Goal: Task Accomplishment & Management: Complete application form

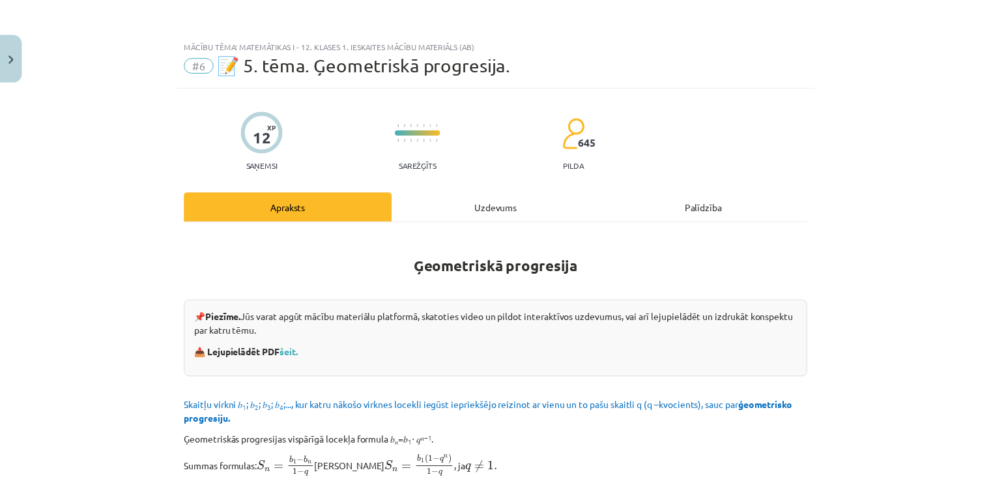
scroll to position [586, 0]
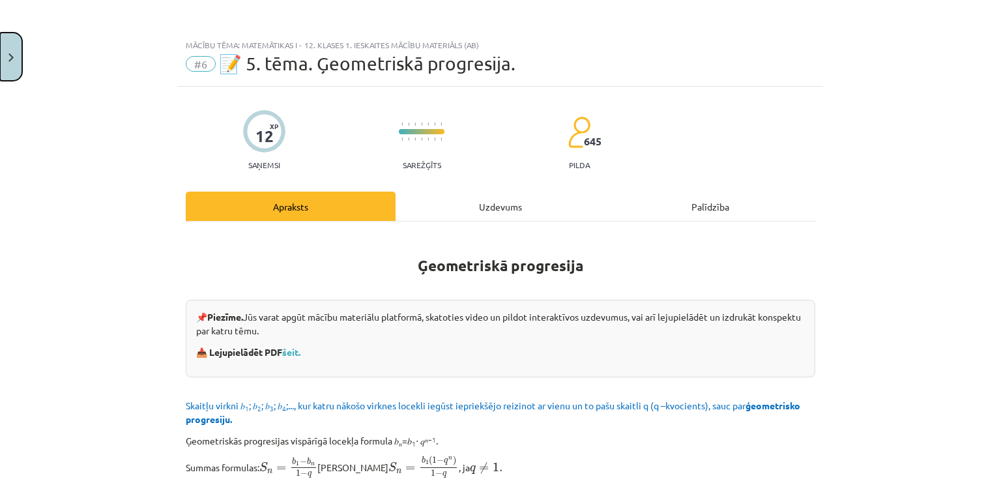
click at [2, 50] on button "Close" at bounding box center [11, 57] width 22 height 48
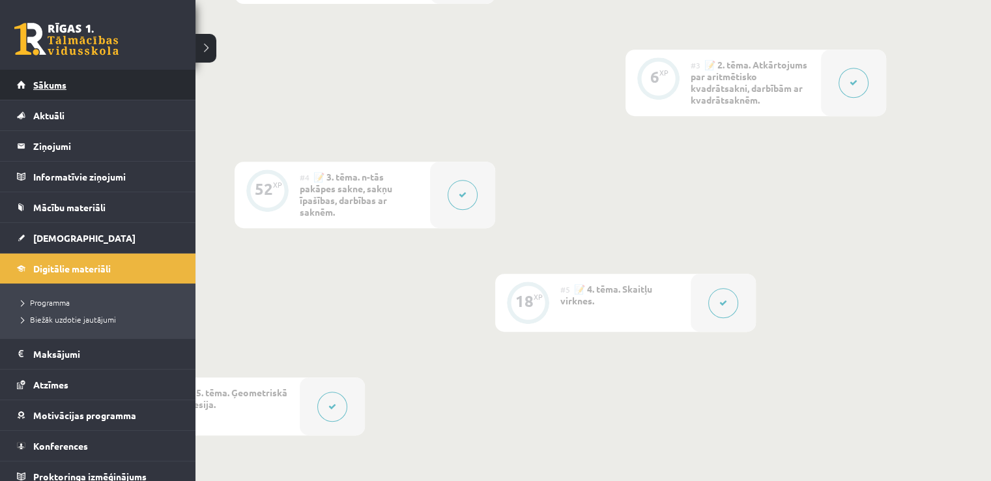
click at [83, 94] on link "Sākums" at bounding box center [98, 85] width 162 height 30
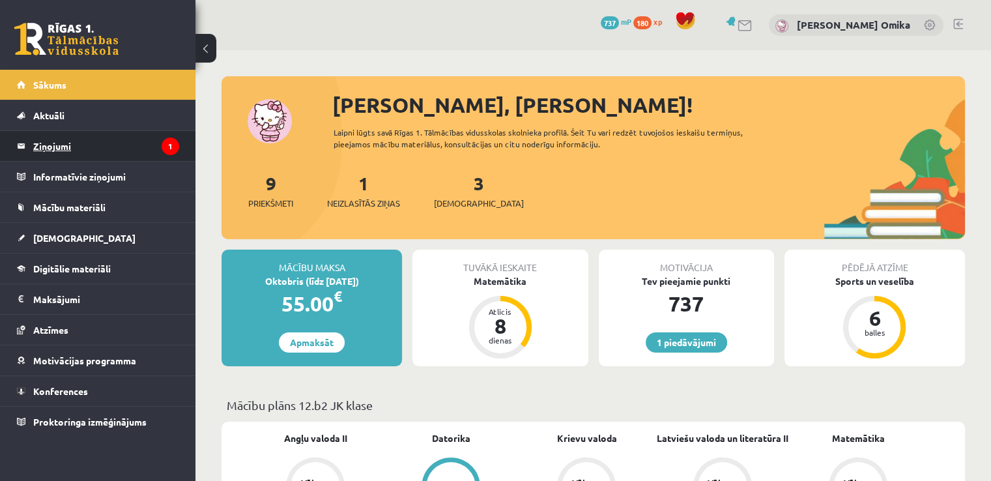
click at [129, 132] on legend "Ziņojumi 1" at bounding box center [106, 146] width 146 height 30
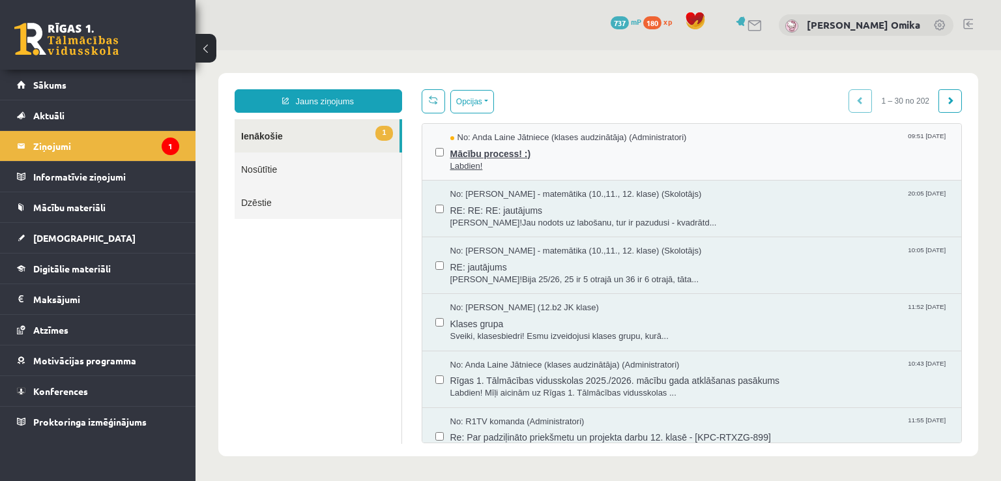
click at [718, 160] on span "Labdien!" at bounding box center [699, 166] width 498 height 12
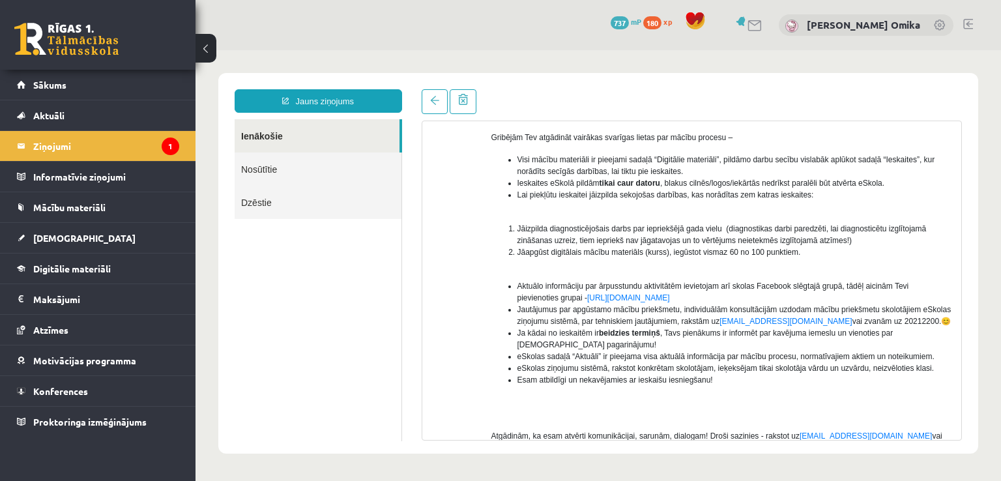
scroll to position [195, 0]
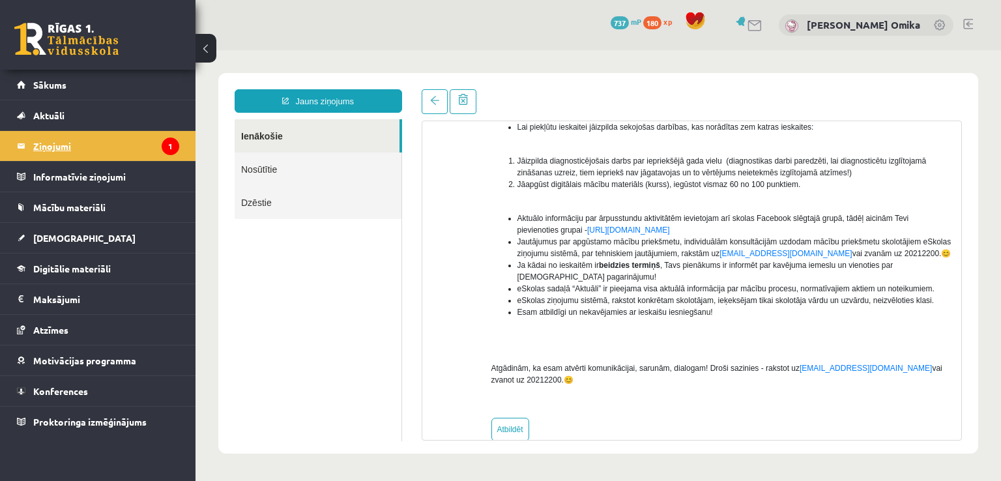
click at [31, 146] on link "Ziņojumi 1" at bounding box center [98, 146] width 162 height 30
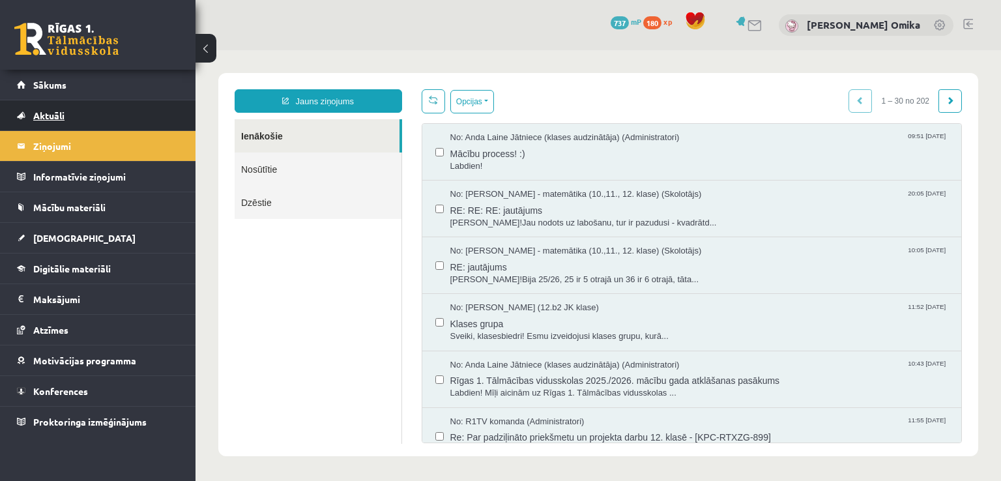
scroll to position [0, 0]
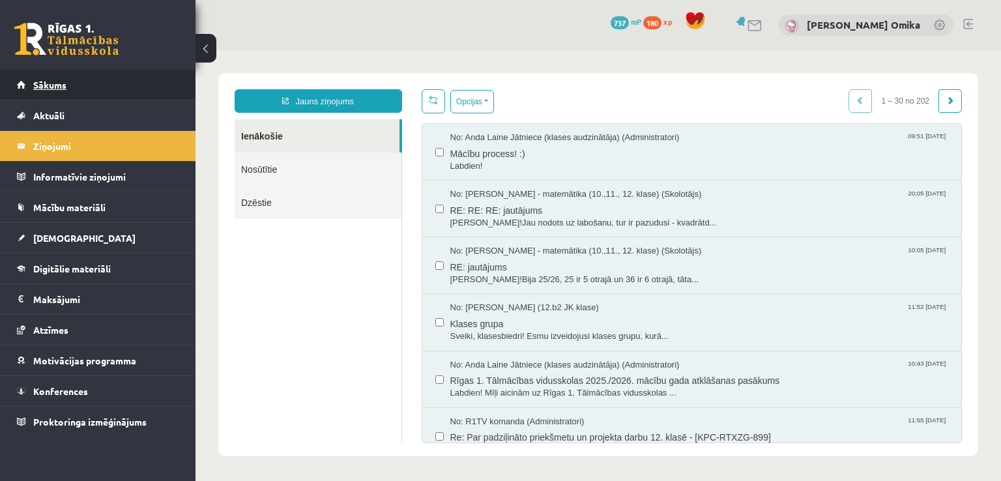
click at [111, 79] on link "Sākums" at bounding box center [98, 85] width 162 height 30
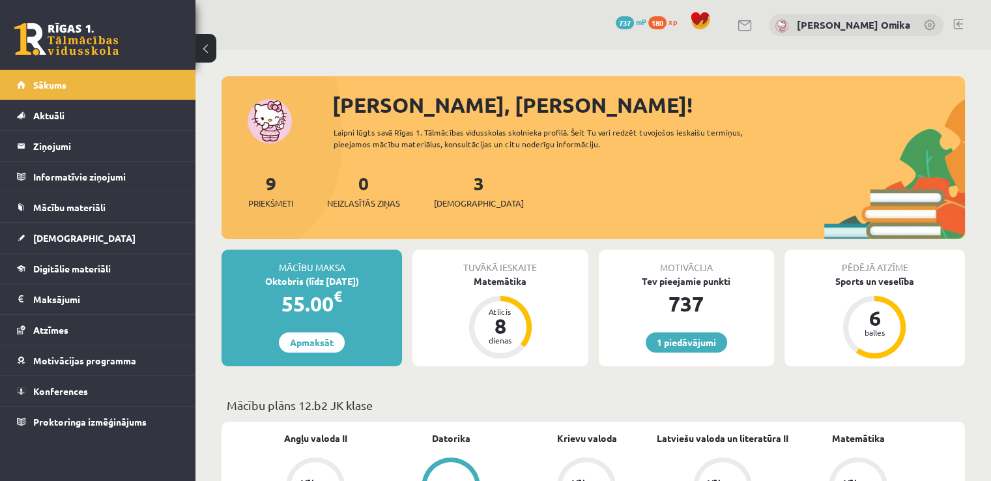
click at [468, 180] on div "3 Ieskaites" at bounding box center [479, 189] width 90 height 40
click at [454, 178] on link "3 Ieskaites" at bounding box center [479, 190] width 90 height 38
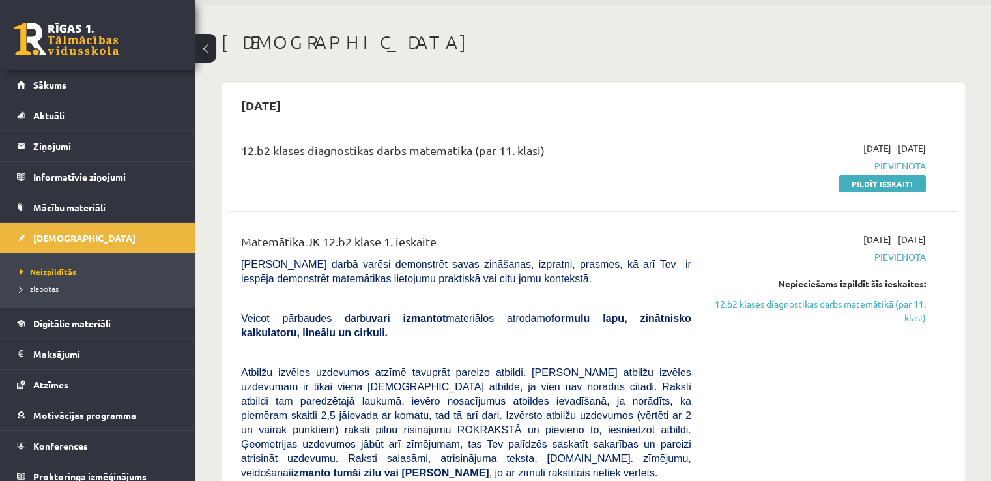
scroll to position [65, 0]
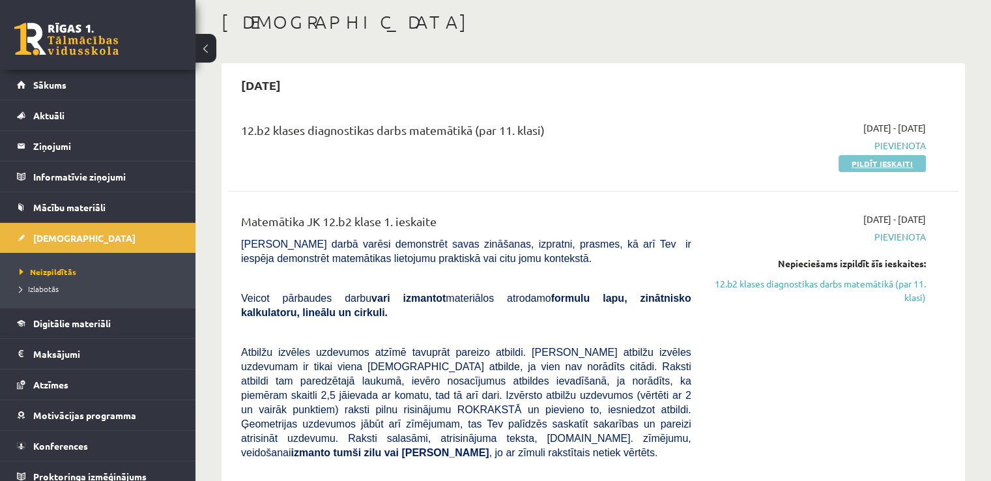
click at [880, 162] on link "Pildīt ieskaiti" at bounding box center [881, 163] width 87 height 17
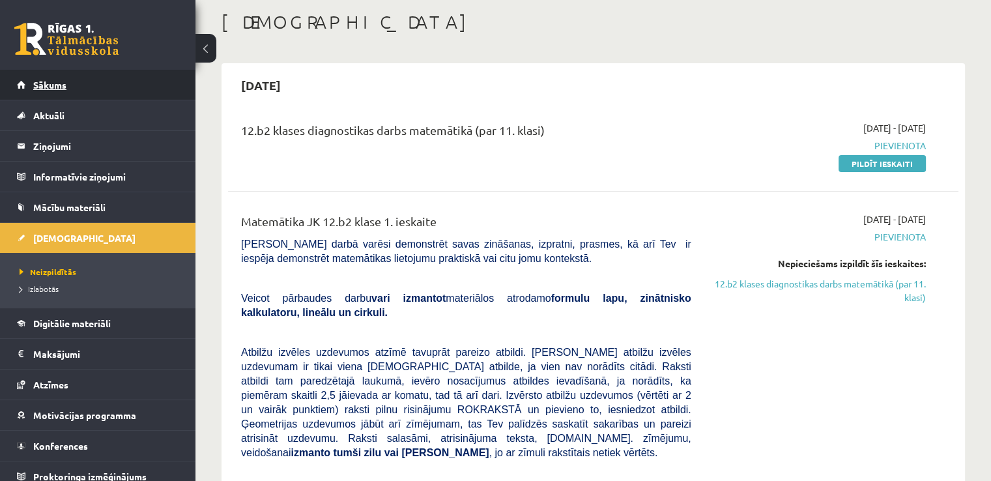
click at [63, 97] on link "Sākums" at bounding box center [98, 85] width 162 height 30
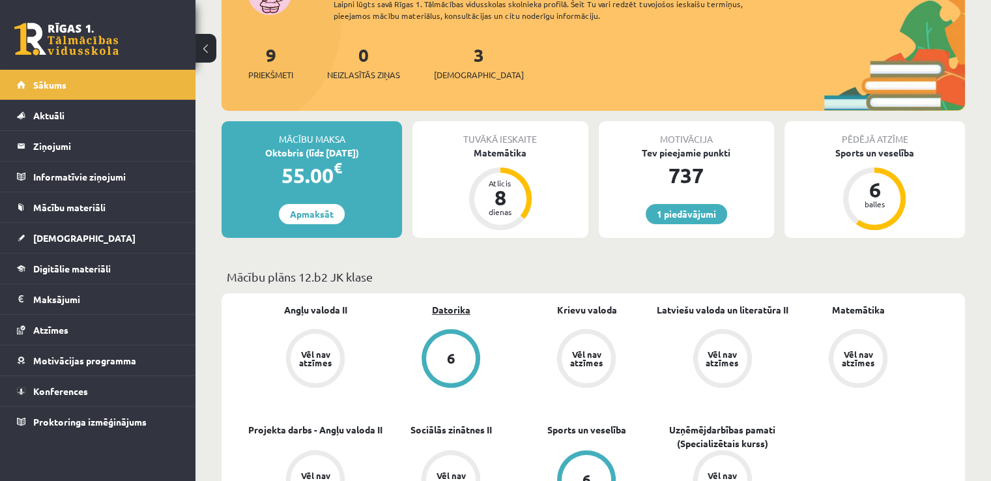
scroll to position [261, 0]
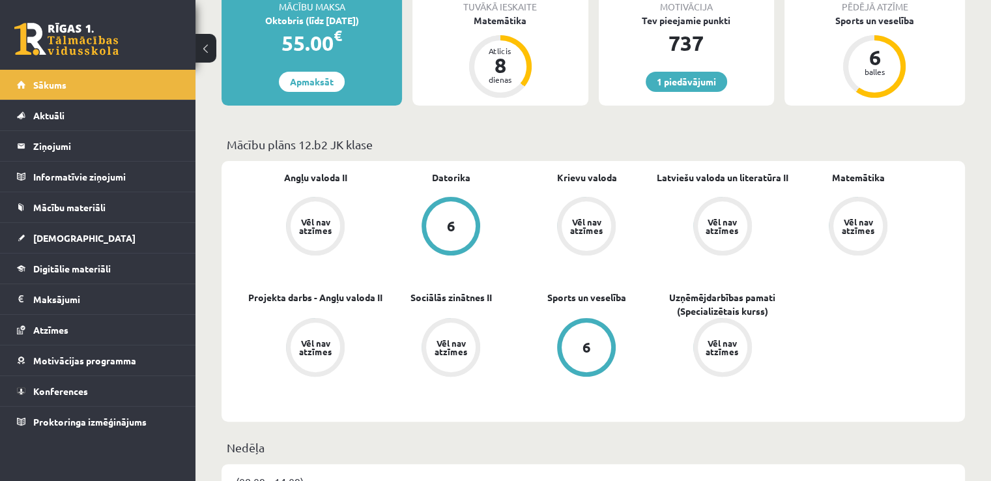
click at [291, 217] on div "Vēl nav atzīmes" at bounding box center [315, 226] width 59 height 59
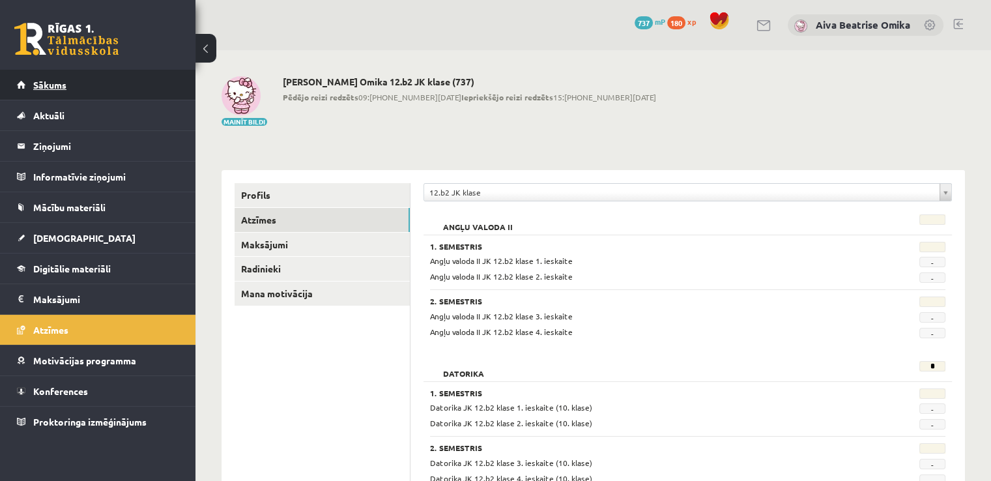
click at [96, 87] on link "Sākums" at bounding box center [98, 85] width 162 height 30
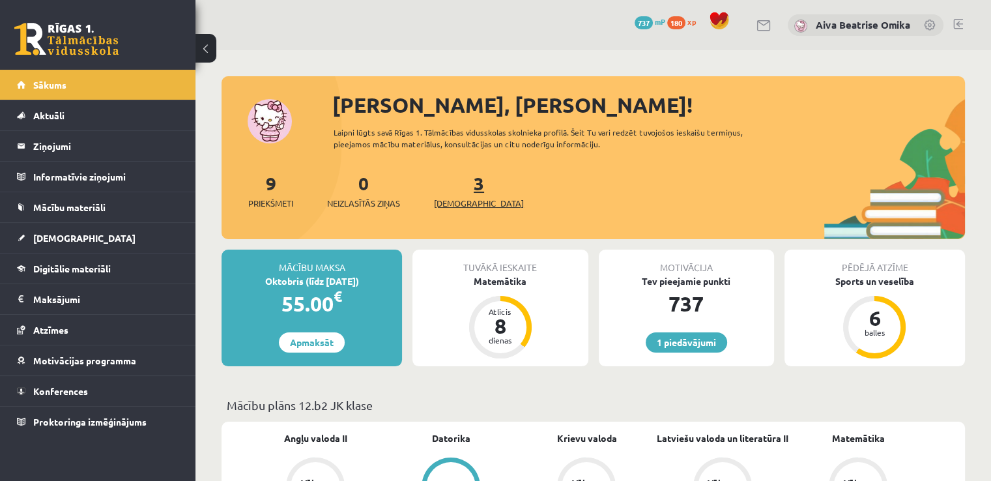
click at [453, 181] on link "3 Ieskaites" at bounding box center [479, 190] width 90 height 38
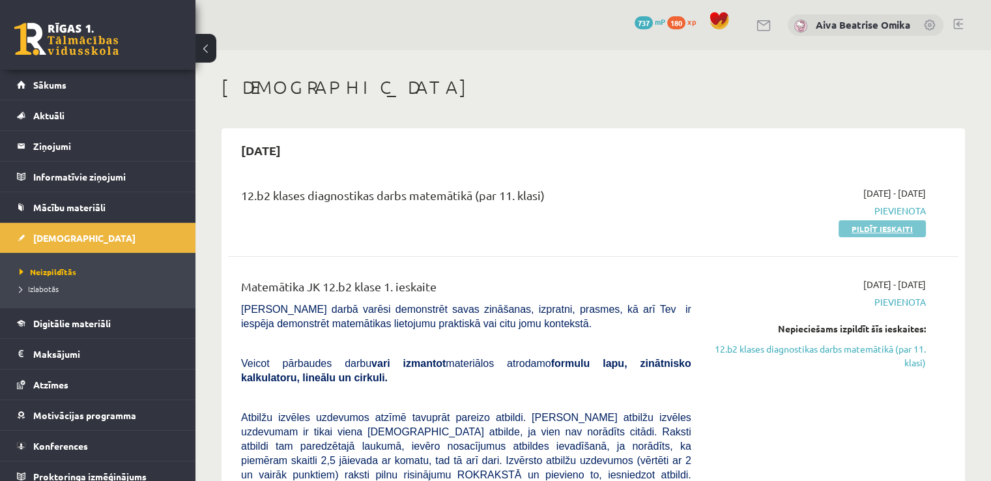
click at [890, 226] on link "Pildīt ieskaiti" at bounding box center [881, 228] width 87 height 17
click at [889, 230] on link "Pildīt ieskaiti" at bounding box center [881, 228] width 87 height 17
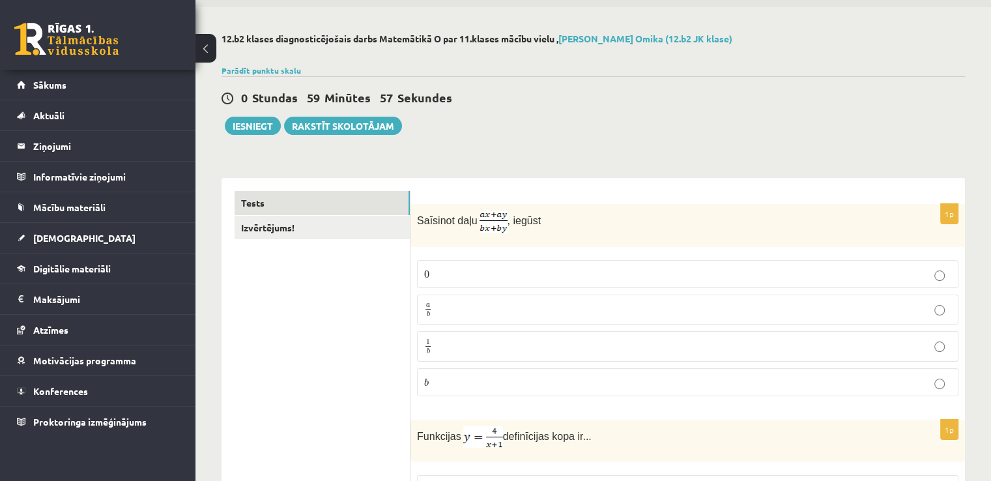
scroll to position [65, 0]
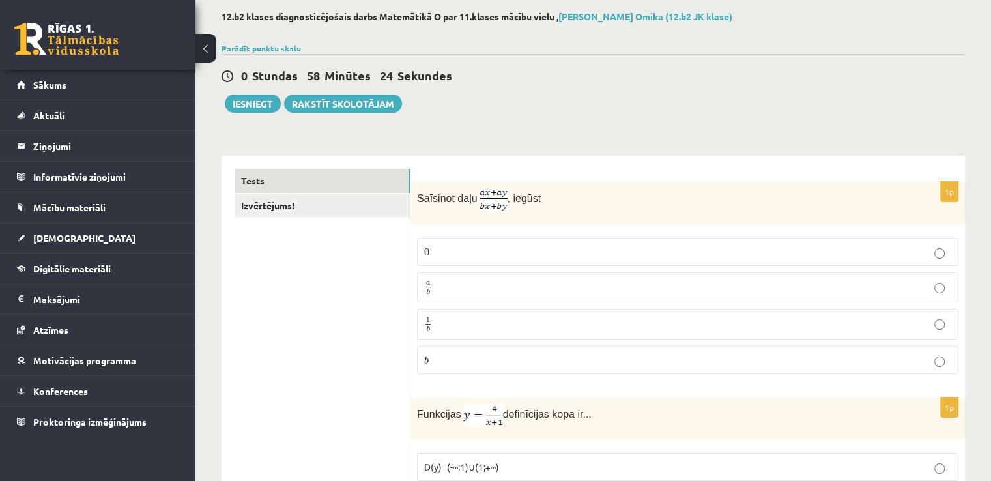
click at [489, 287] on p "a b a b" at bounding box center [687, 287] width 527 height 16
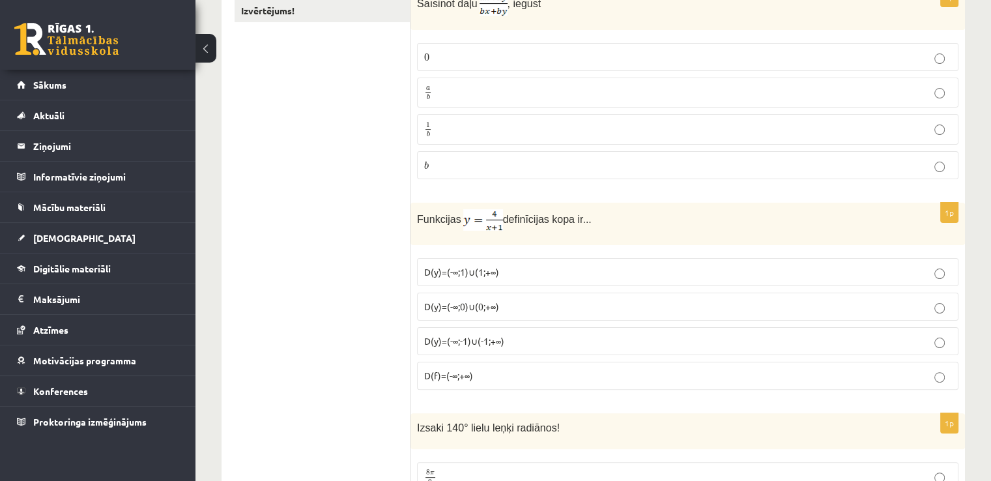
scroll to position [261, 0]
drag, startPoint x: 404, startPoint y: 217, endPoint x: 648, endPoint y: 307, distance: 260.5
click at [634, 265] on p "D(y)=(-∞;1)∪(1;+∞)" at bounding box center [687, 271] width 527 height 14
click at [470, 209] on img at bounding box center [483, 218] width 40 height 21
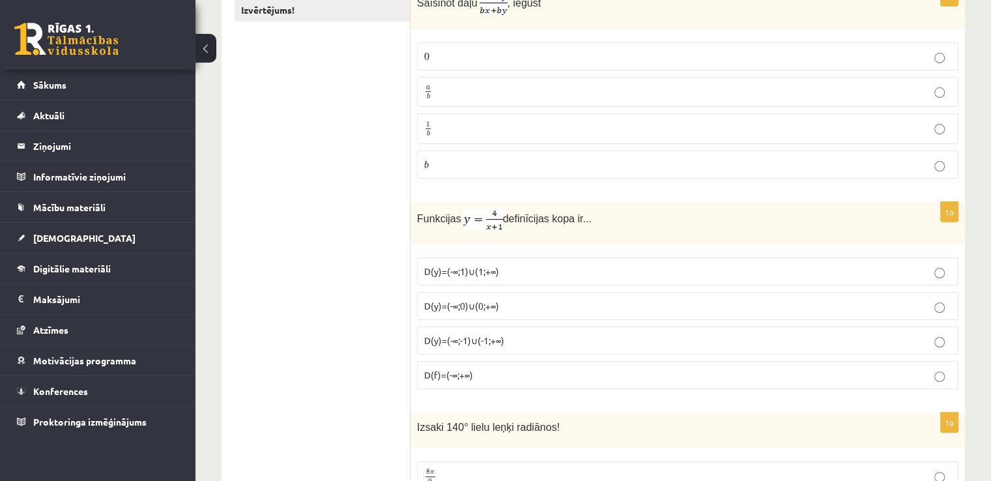
click at [477, 227] on img at bounding box center [483, 218] width 40 height 21
click at [467, 220] on img at bounding box center [483, 218] width 40 height 21
click at [469, 220] on img at bounding box center [483, 218] width 40 height 21
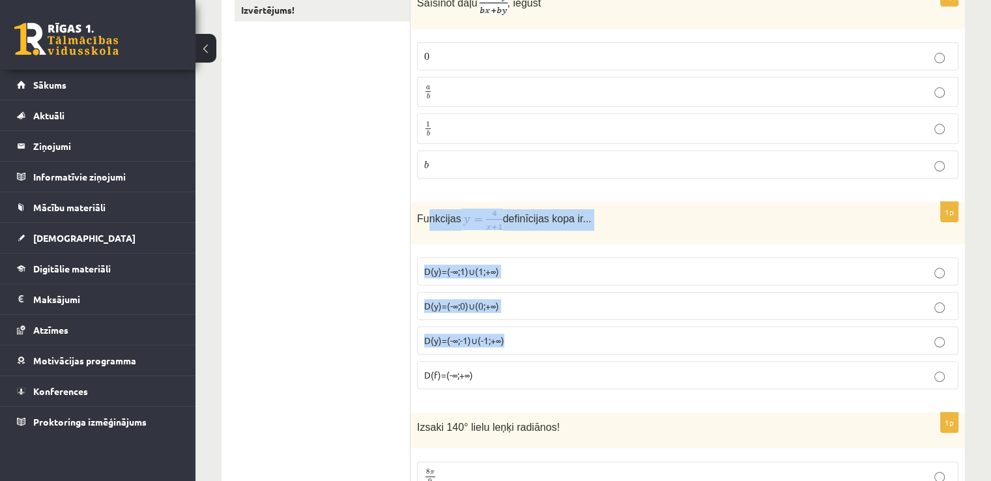
drag, startPoint x: 429, startPoint y: 220, endPoint x: 598, endPoint y: 347, distance: 211.6
click at [598, 347] on div "1p Funkcijas definīcijas kopa ir... D(y)=(-∞;1)∪(1;+∞) D(y)=(-∞;0)∪(0;+∞) D(y)=…" at bounding box center [687, 300] width 554 height 197
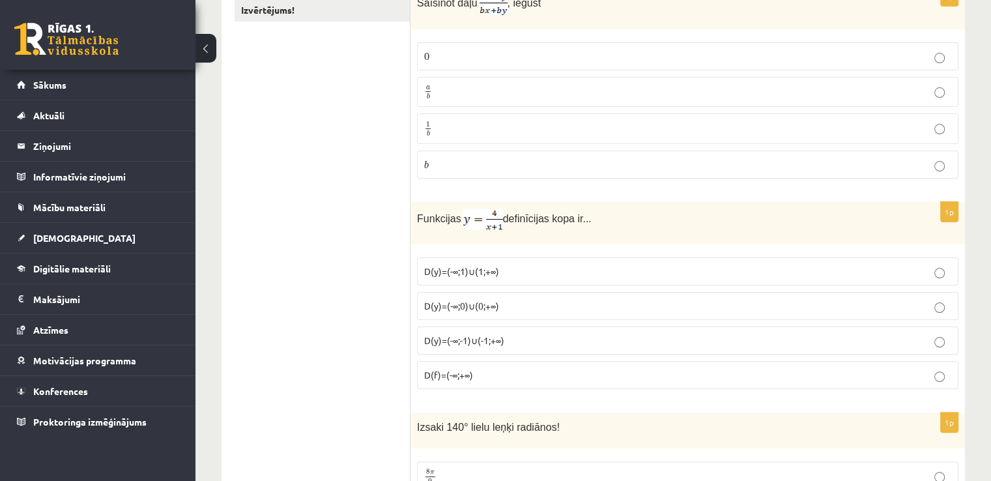
drag, startPoint x: 397, startPoint y: 217, endPoint x: 604, endPoint y: 258, distance: 210.5
click at [610, 253] on fieldset "D(y)=(-∞;1)∪(1;+∞) D(y)=(-∞;0)∪(0;+∞) D(y)=(-∞;-1)∪(-1;+∞) D(f)=(-∞;+∞)" at bounding box center [687, 322] width 541 height 142
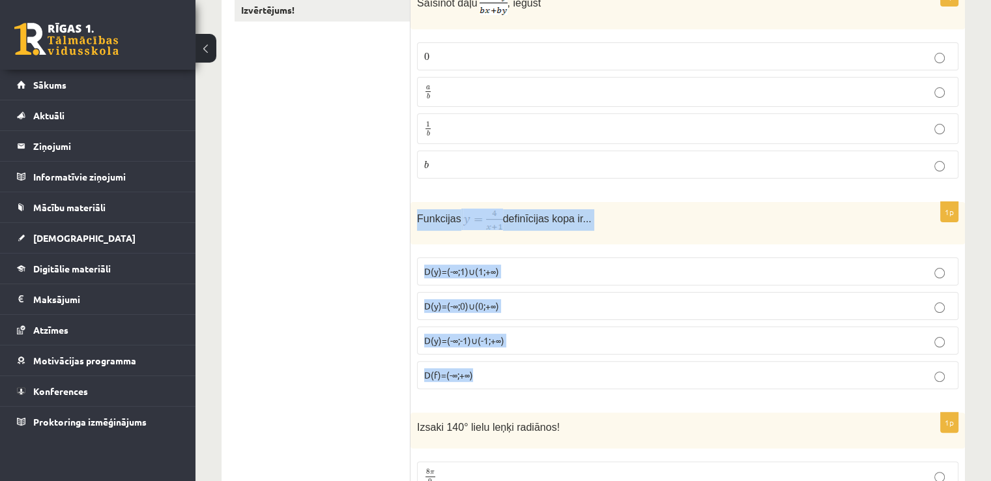
drag, startPoint x: 414, startPoint y: 220, endPoint x: 601, endPoint y: 370, distance: 240.0
click at [601, 370] on div "1p Funkcijas definīcijas kopa ir... D(y)=(-∞;1)∪(1;+∞) D(y)=(-∞;0)∪(0;+∞) D(y)=…" at bounding box center [687, 300] width 554 height 197
copy div "Funkcijas definīcijas kopa ir... D(y)=(-∞;1)∪(1;+∞) D(y)=(-∞;0)∪(0;+∞) D(y)=(-∞…"
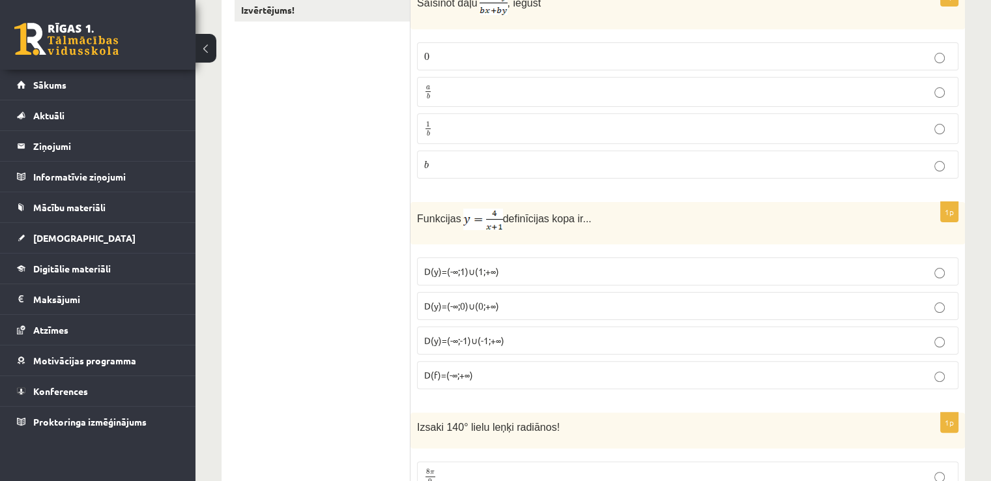
click at [497, 270] on span "D(y)=(-∞;1)∪(1;+∞)" at bounding box center [461, 271] width 75 height 12
click at [519, 339] on p "D(y)=(-∞;-1)∪(-1;+∞)" at bounding box center [687, 341] width 527 height 14
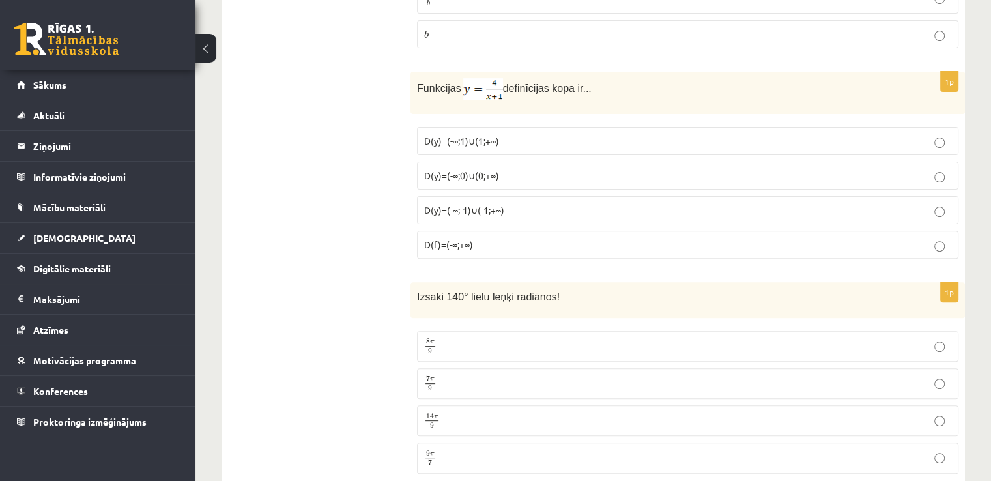
scroll to position [456, 0]
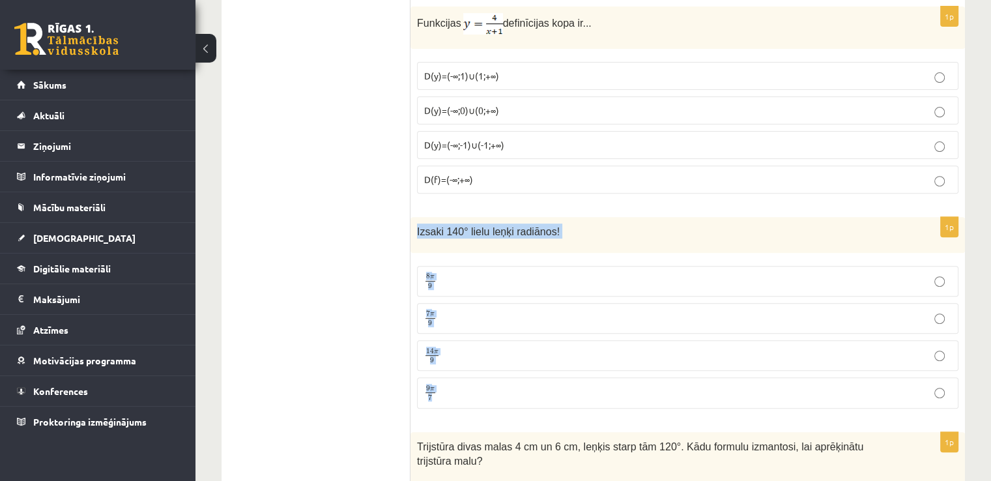
drag, startPoint x: 413, startPoint y: 227, endPoint x: 628, endPoint y: 409, distance: 281.5
click at [628, 409] on div "1p Izsaki 140° lielu leņķi radiānos! 8 π 9 8 π 9 7 π 9 7 π 9 14 π 9 14 π 9 9 π …" at bounding box center [687, 317] width 554 height 201
copy div "Izsaki 140° lielu leņķi radiānos! 8 π 9 8 π 9 7 π 9 7 π 9 14 π 9 14 π 9 9 π 7"
drag, startPoint x: 409, startPoint y: 229, endPoint x: 492, endPoint y: 373, distance: 166.0
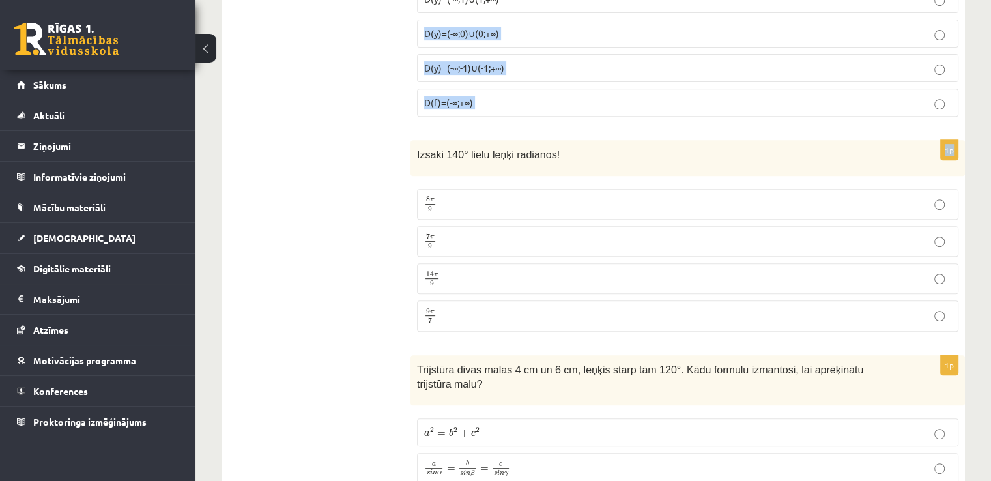
scroll to position [531, 0]
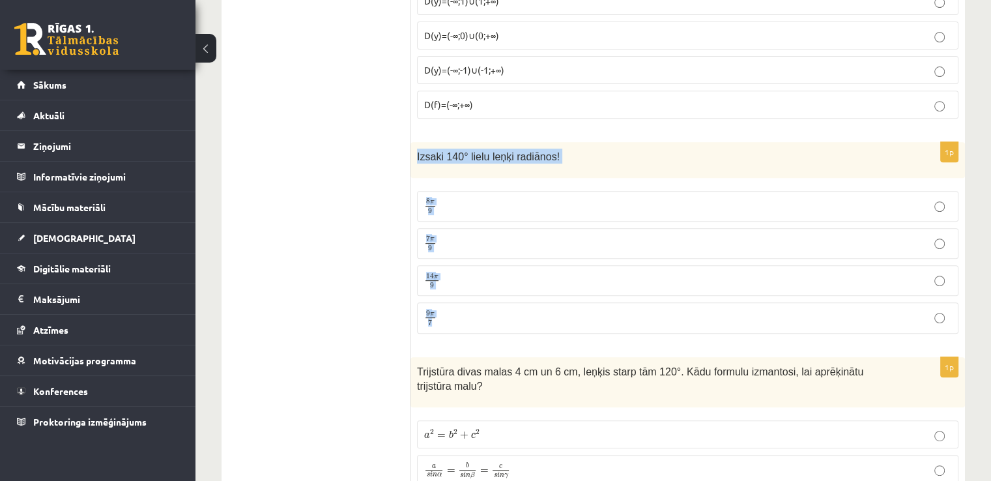
drag, startPoint x: 414, startPoint y: 227, endPoint x: 495, endPoint y: 335, distance: 134.5
click at [495, 335] on div "1p Izsaki 140° lielu leņķi radiānos! 8 π 9 8 π 9 7 π 9 7 π 9 14 π 9 14 π 9 9 π …" at bounding box center [687, 242] width 554 height 201
copy div "Izsaki 140° lielu leņķi radiānos! 8 π 9 8 π 9 7 π 9 7 π 9 14 π 9 14 π 9 9 π 7"
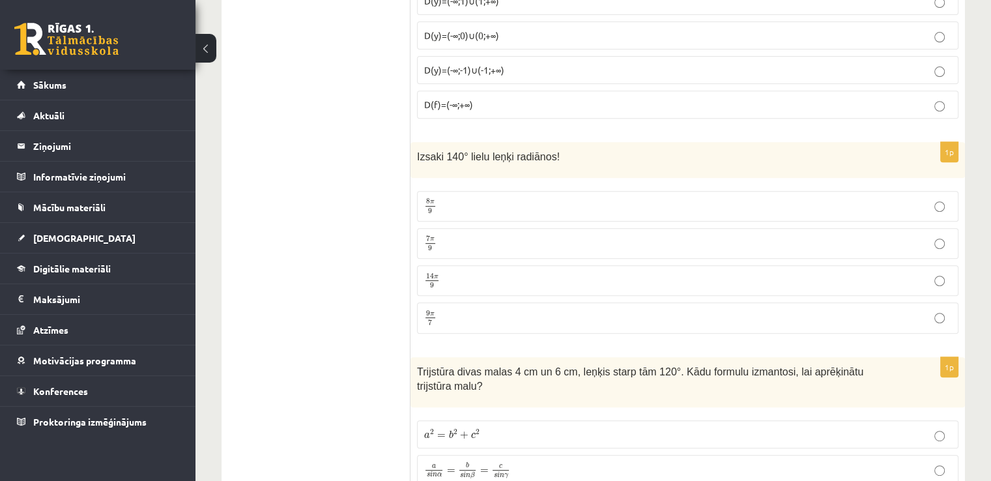
click at [461, 228] on label "7 π 9 7 π 9" at bounding box center [687, 243] width 541 height 31
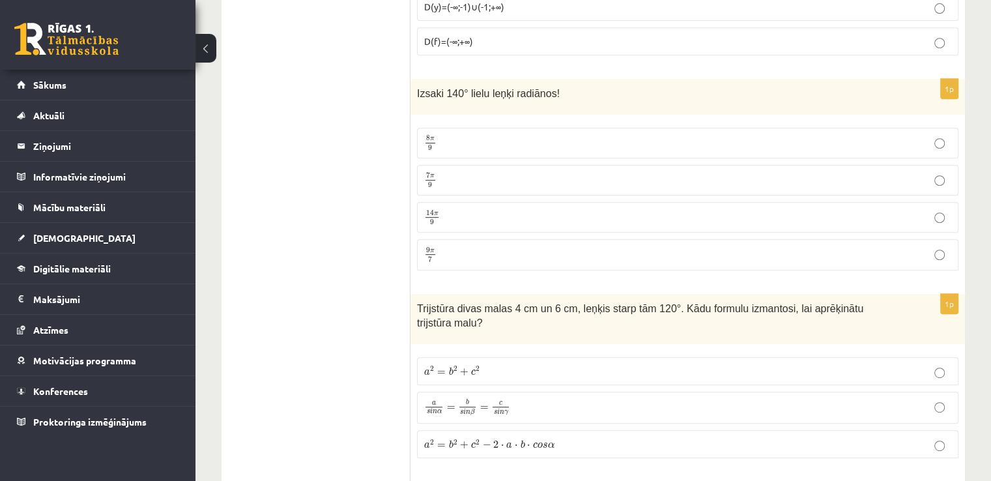
scroll to position [661, 0]
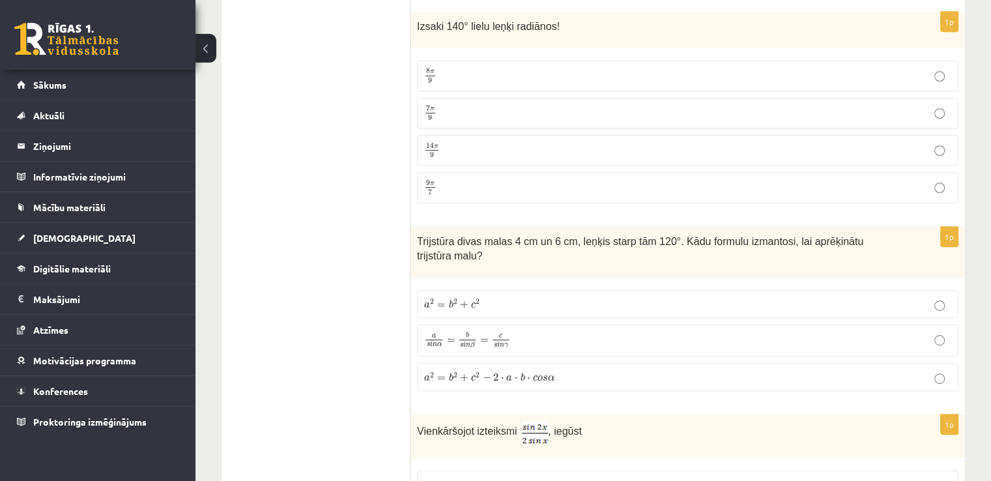
drag, startPoint x: 403, startPoint y: 229, endPoint x: 674, endPoint y: 329, distance: 288.7
click at [419, 236] on span "Trijstūra divas malas 4 cm un 6 cm, leņķis starp tām 120°. Kādu formulu izmanto…" at bounding box center [640, 249] width 446 height 26
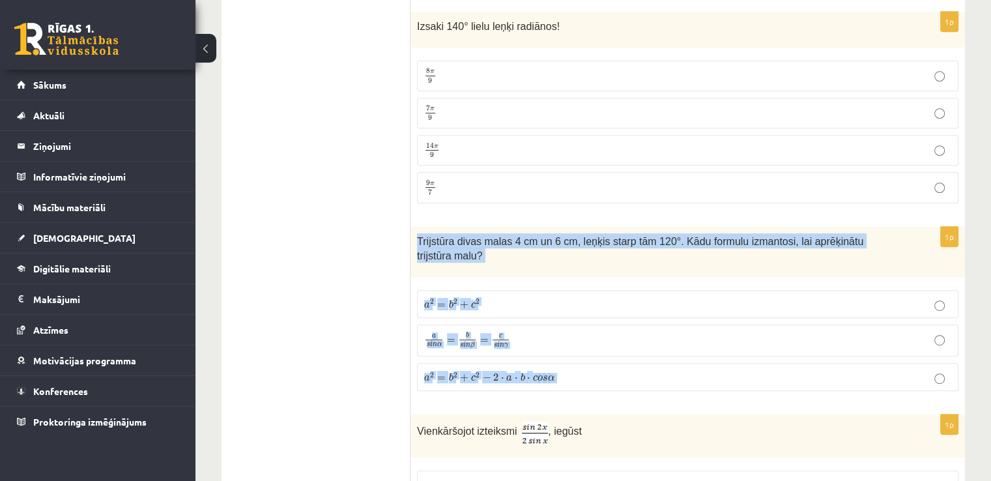
drag, startPoint x: 419, startPoint y: 230, endPoint x: 605, endPoint y: 367, distance: 231.0
click at [605, 367] on div "1p Trijstūra divas malas 4 cm un 6 cm, leņķis starp tām 120°. Kādu formulu izma…" at bounding box center [687, 314] width 554 height 175
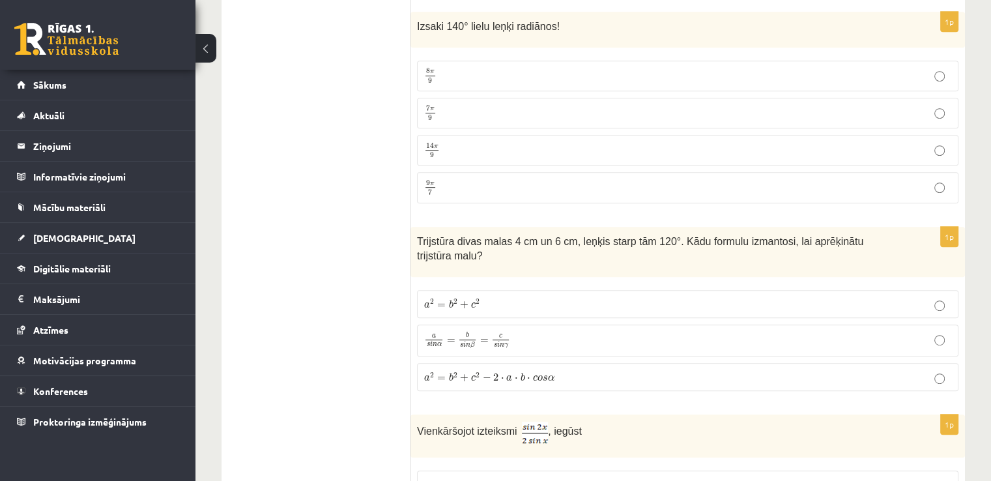
click at [501, 377] on span "⋅" at bounding box center [502, 378] width 3 height 3
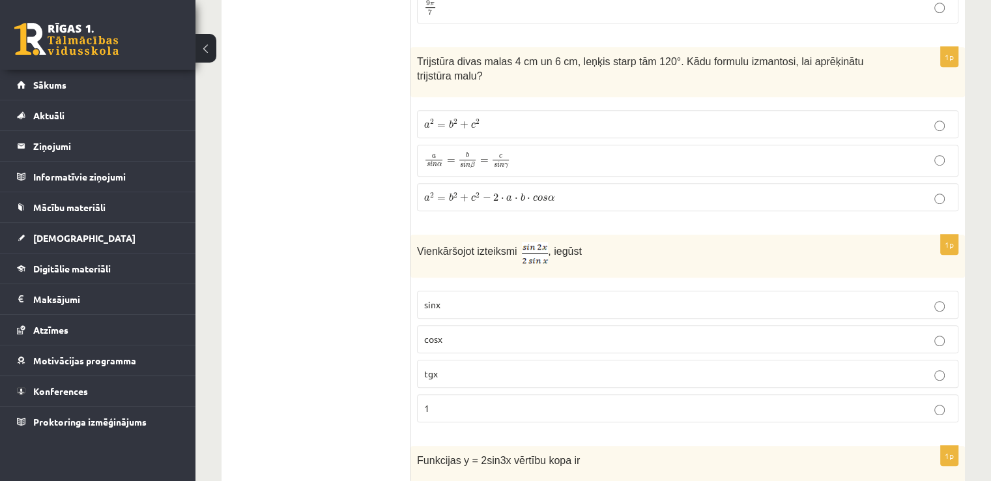
scroll to position [922, 0]
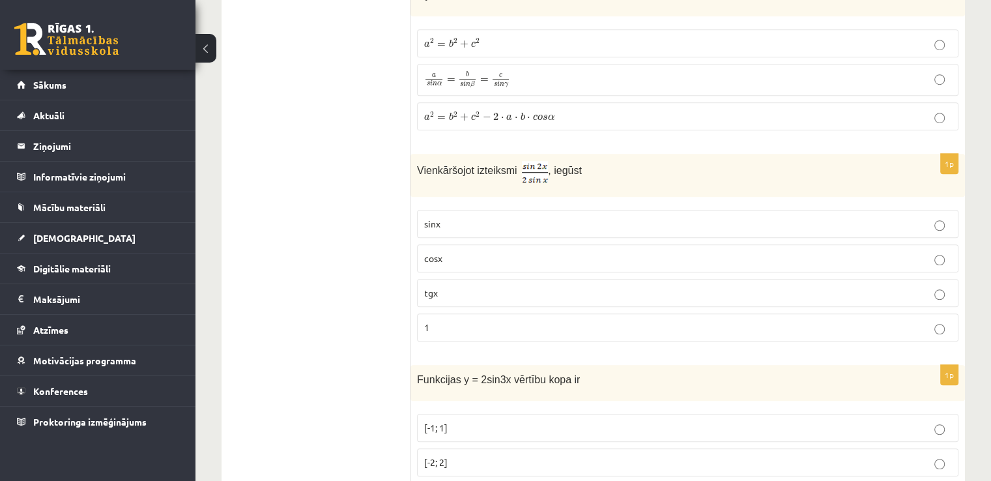
click at [433, 320] on p "1" at bounding box center [687, 327] width 527 height 14
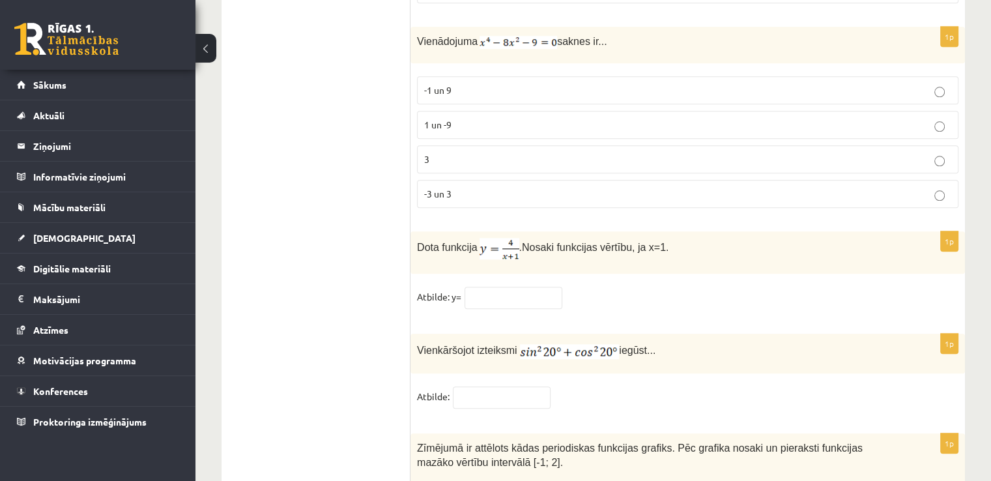
scroll to position [6371, 0]
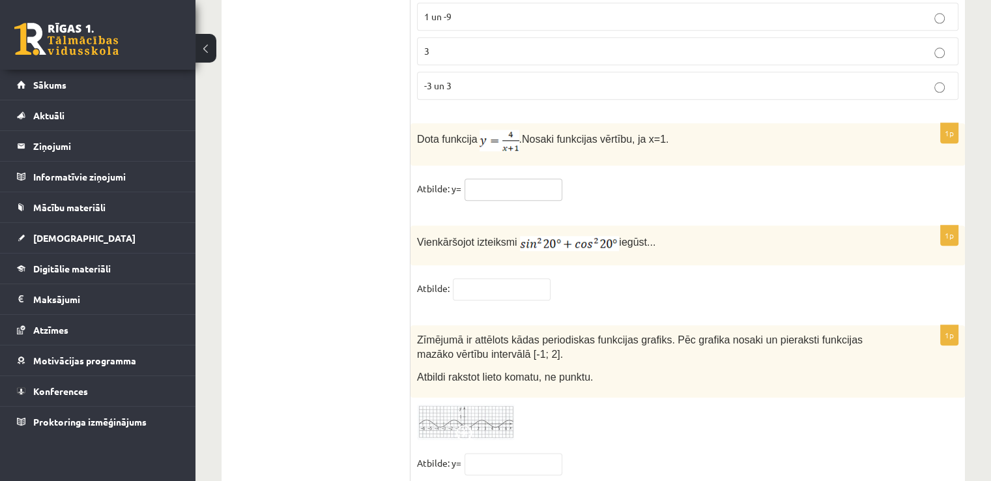
click at [500, 178] on input "text" at bounding box center [513, 189] width 98 height 22
type input "*"
click at [469, 278] on input "text" at bounding box center [502, 289] width 98 height 22
click at [464, 404] on img at bounding box center [466, 422] width 98 height 36
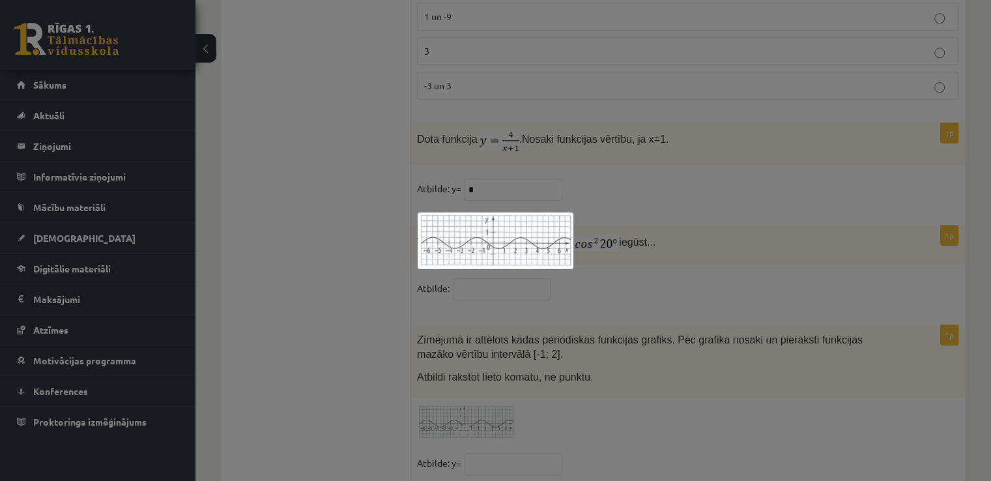
click at [464, 369] on div at bounding box center [495, 240] width 991 height 481
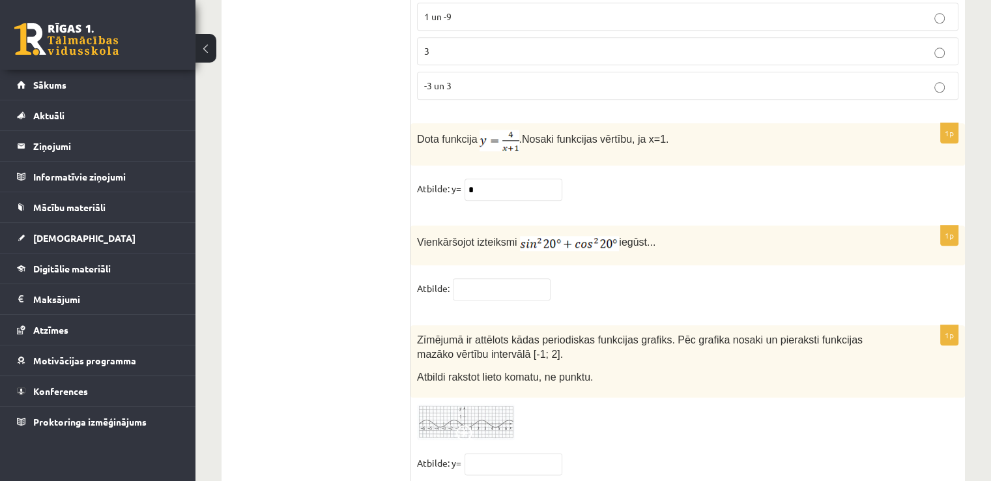
click at [464, 404] on img at bounding box center [466, 422] width 98 height 36
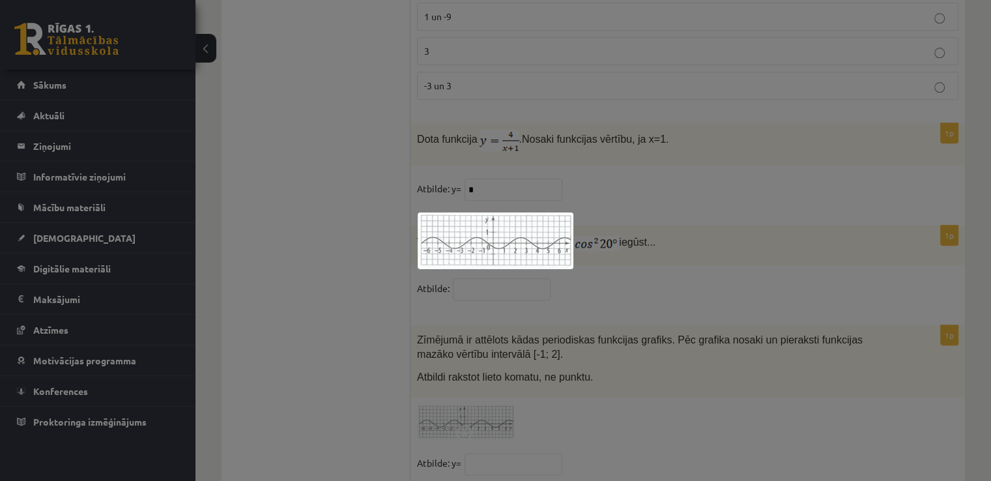
click at [377, 253] on div at bounding box center [495, 240] width 991 height 481
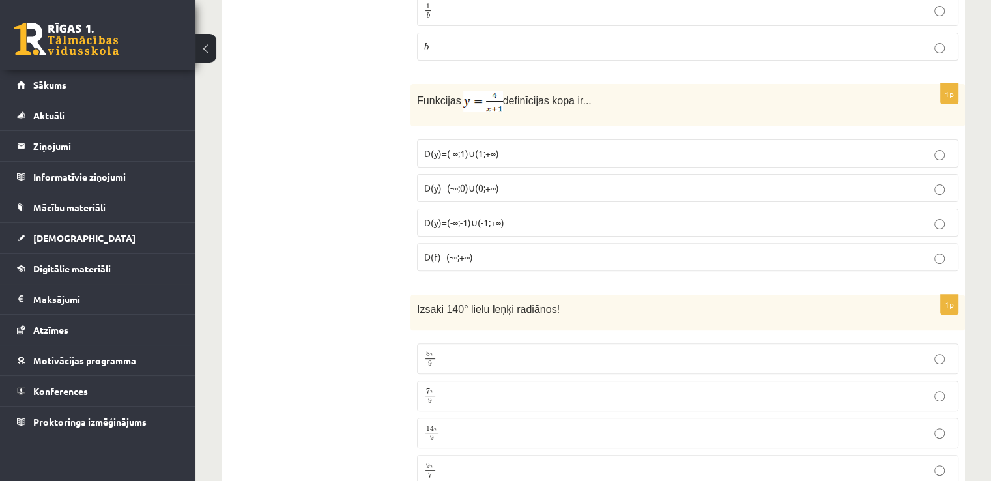
scroll to position [0, 0]
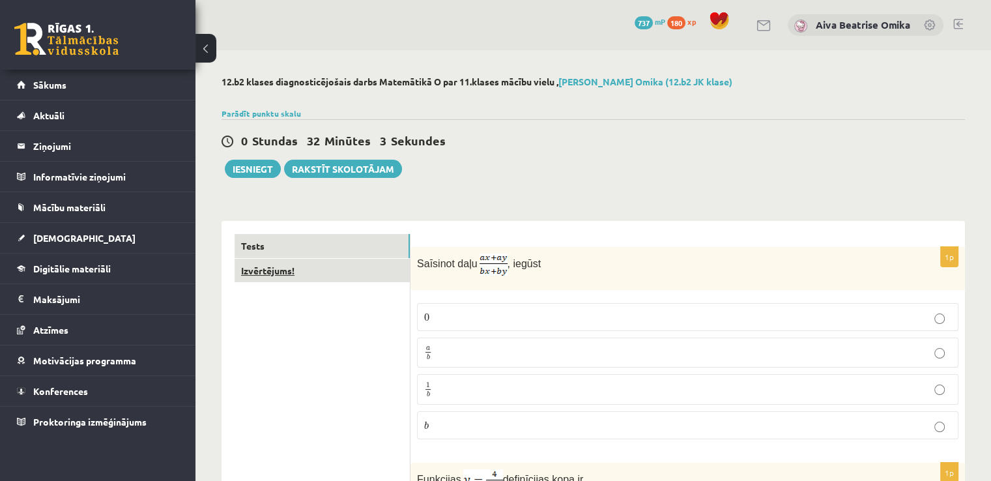
click at [336, 278] on link "Izvērtējums!" at bounding box center [322, 271] width 175 height 24
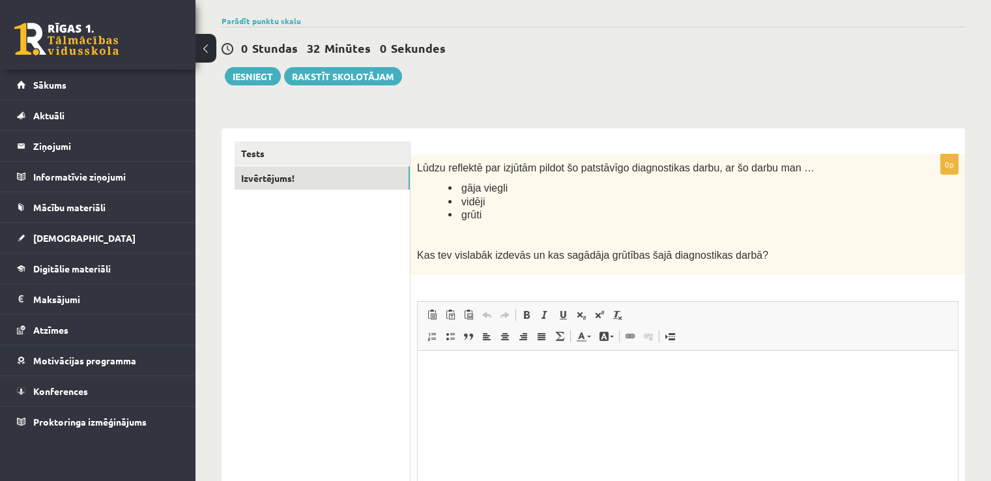
click at [474, 390] on html at bounding box center [688, 370] width 540 height 40
drag, startPoint x: 492, startPoint y: 214, endPoint x: 499, endPoint y: 216, distance: 7.3
click at [496, 215] on li "grūti" at bounding box center [670, 215] width 445 height 14
drag, startPoint x: 482, startPoint y: 210, endPoint x: 466, endPoint y: 210, distance: 16.3
click at [466, 210] on li "grūti" at bounding box center [670, 215] width 445 height 14
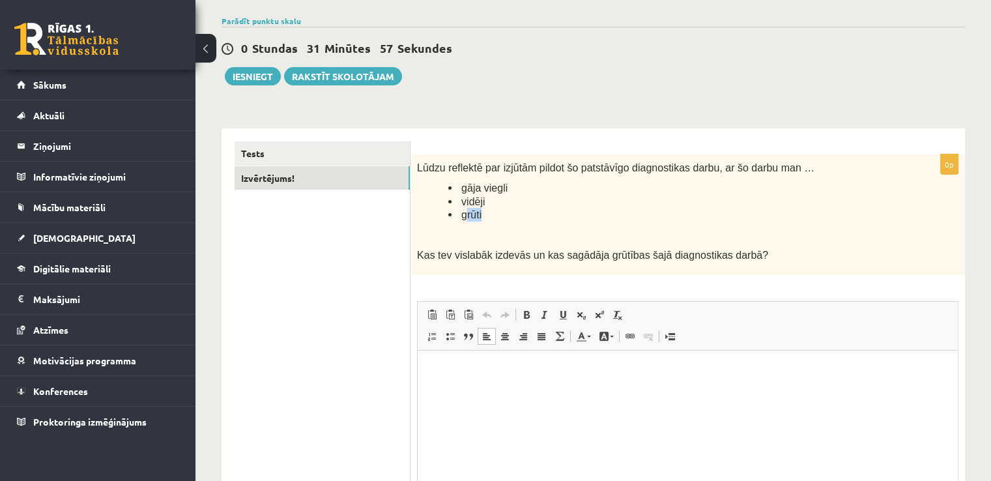
click at [464, 210] on span "grūti" at bounding box center [471, 214] width 20 height 11
drag, startPoint x: 459, startPoint y: 210, endPoint x: 500, endPoint y: 214, distance: 41.9
click at [500, 214] on li "grūti" at bounding box center [670, 215] width 445 height 14
copy span "grūti"
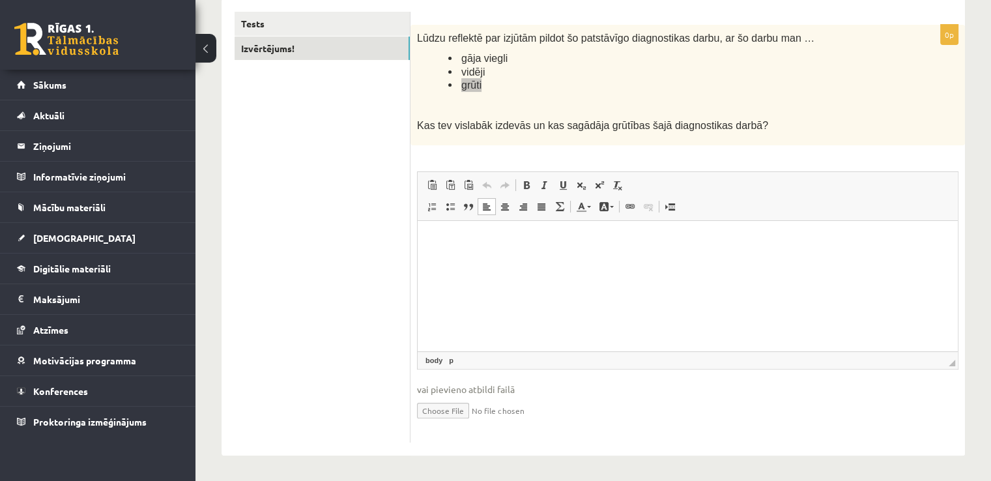
click at [530, 261] on html at bounding box center [688, 241] width 540 height 40
click at [457, 243] on li "*****" at bounding box center [688, 241] width 463 height 14
click at [289, 190] on ul "Tests Izvērtējums!" at bounding box center [323, 227] width 176 height 431
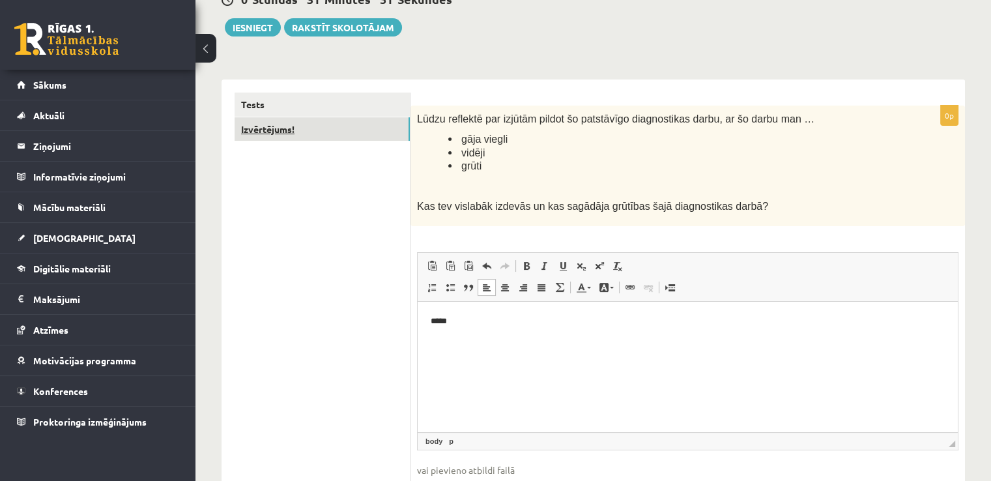
scroll to position [92, 0]
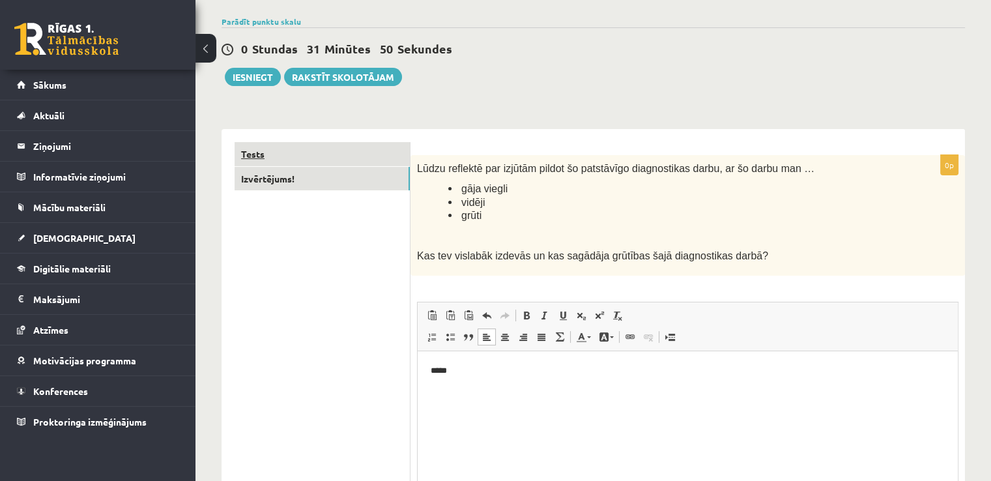
click at [296, 153] on link "Tests" at bounding box center [322, 154] width 175 height 24
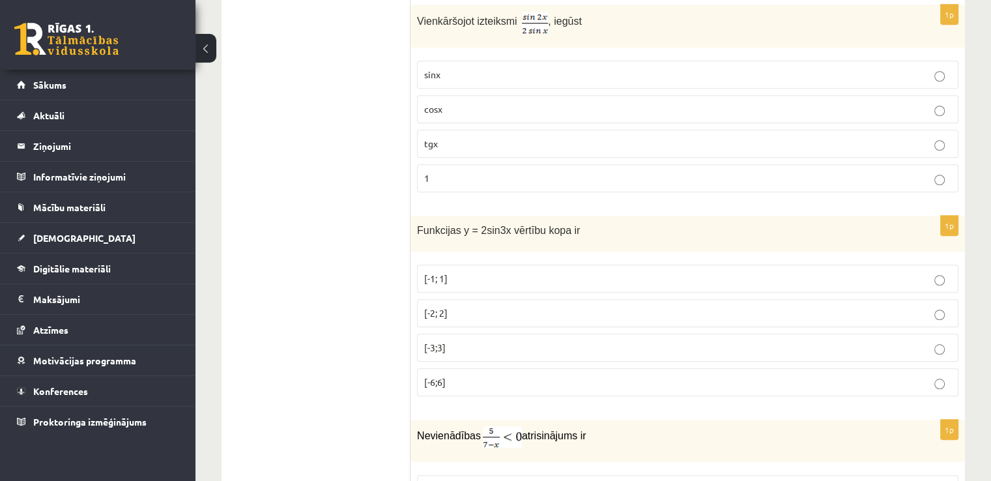
scroll to position [1069, 0]
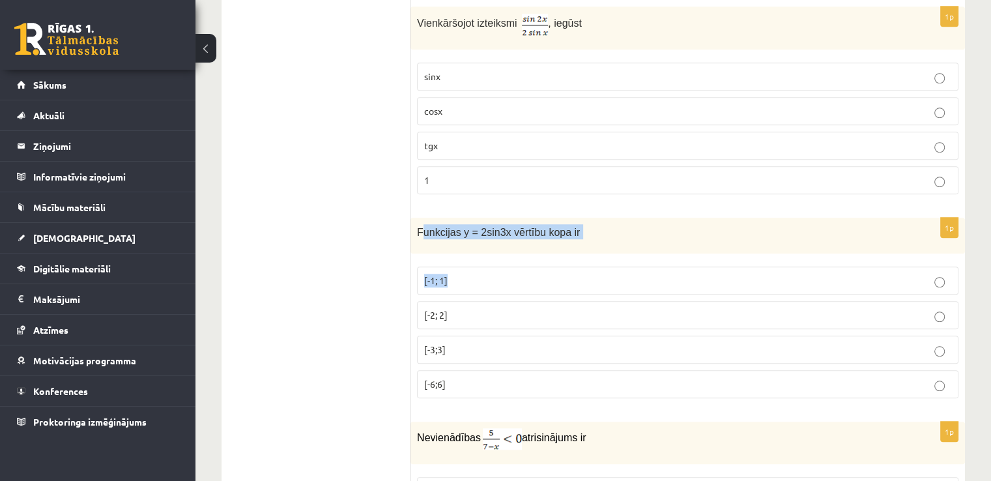
drag, startPoint x: 423, startPoint y: 205, endPoint x: 631, endPoint y: 243, distance: 211.2
click at [631, 243] on div "1p Funkcijas y = 2sin3x vērtību kopa ir [-1; 1] [-2; 2] [-3;3] [-6;6]" at bounding box center [687, 313] width 554 height 191
click at [610, 224] on p "Funkcijas y = 2sin3x vērtību kopa ir" at bounding box center [655, 231] width 476 height 15
drag, startPoint x: 402, startPoint y: 216, endPoint x: 586, endPoint y: 339, distance: 221.7
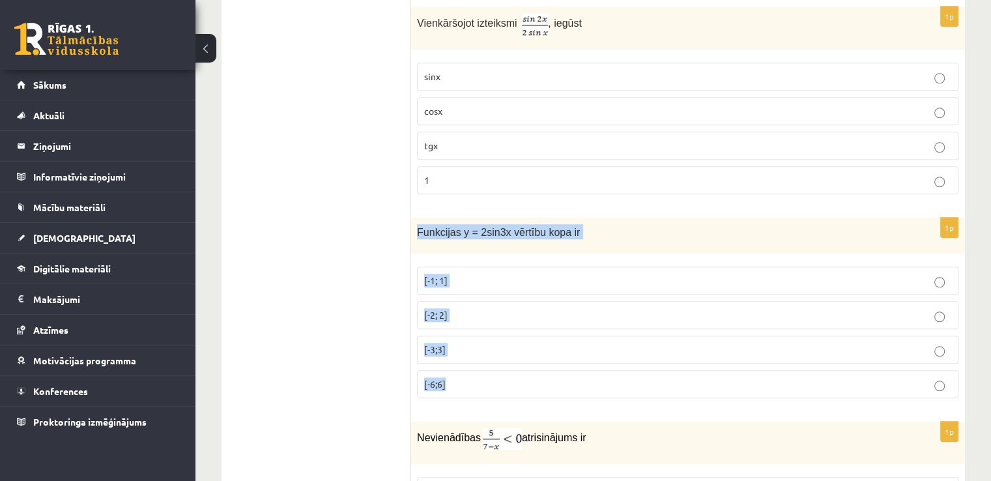
drag, startPoint x: 414, startPoint y: 206, endPoint x: 573, endPoint y: 373, distance: 229.9
click at [573, 373] on div "1p Funkcijas y = 2sin3x vērtību kopa ir [-1; 1] [-2; 2] [-3;3] [-6;6]" at bounding box center [687, 313] width 554 height 191
copy div "Funkcijas y = 2sin3x vērtību kopa ir [-1; 1] [-2; 2] [-3;3] [-6;6]"
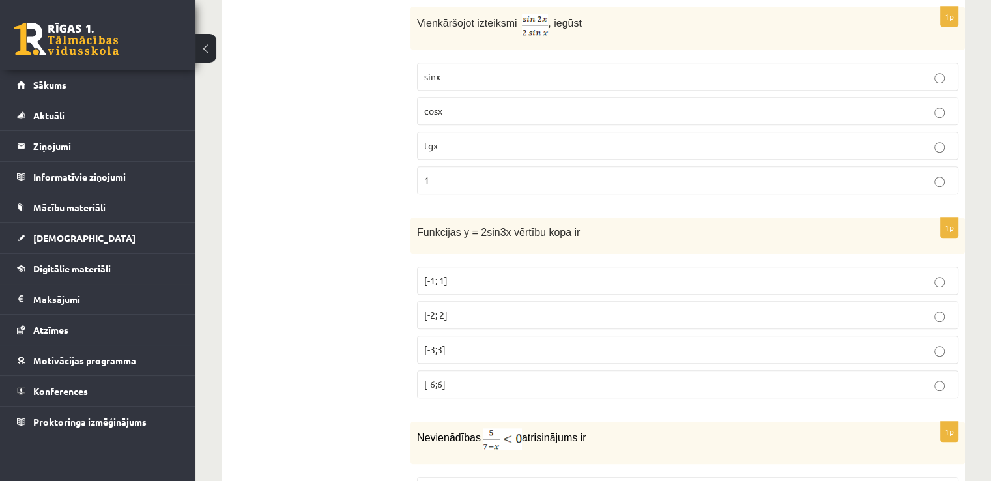
click at [520, 104] on p "cosx" at bounding box center [687, 111] width 527 height 14
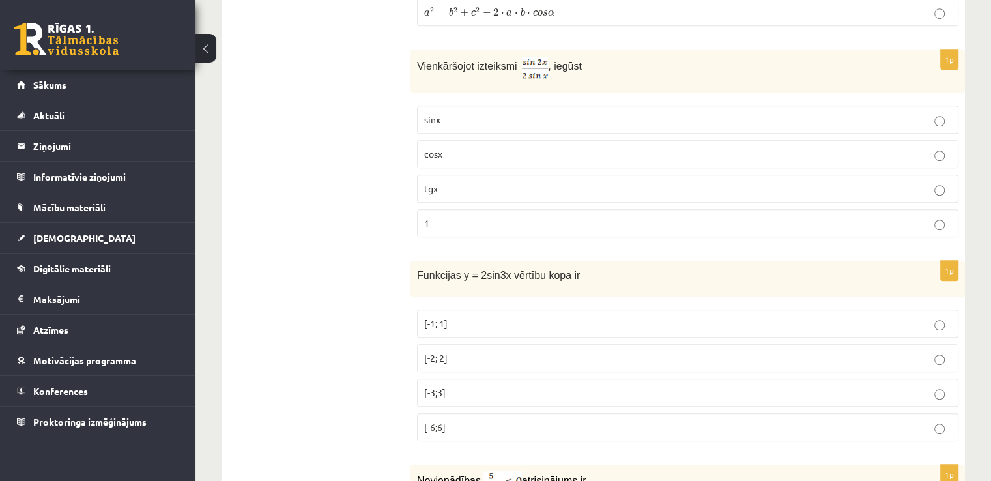
scroll to position [1004, 0]
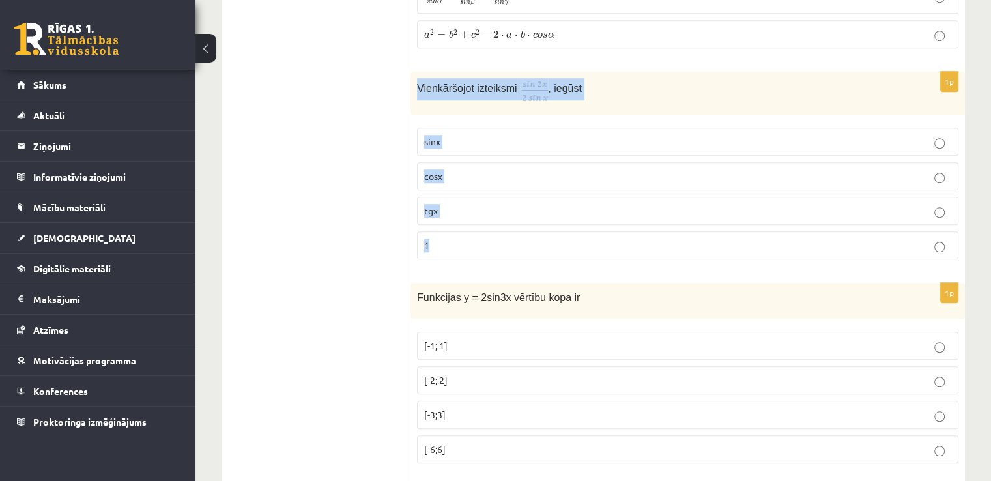
drag, startPoint x: 414, startPoint y: 63, endPoint x: 610, endPoint y: 235, distance: 259.9
click at [610, 235] on div "1p Vienkāršojot izteiksmi , iegūst sinx cosx tgx 1" at bounding box center [687, 171] width 554 height 198
copy div "Vienkāršojot izteiksmi , iegūst sinx cosx tgx 1"
click at [605, 78] on p "Vienkāršojot izteiksmi , iegūst" at bounding box center [655, 89] width 476 height 22
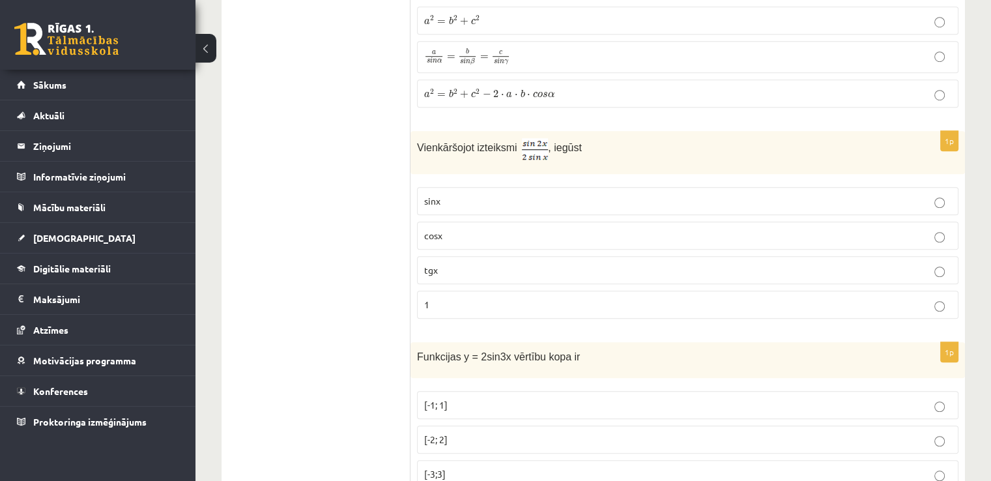
scroll to position [874, 0]
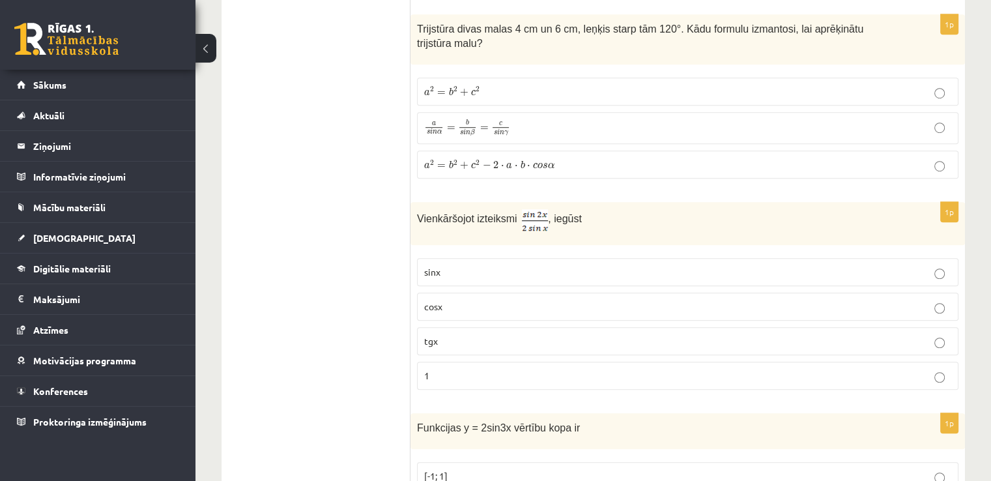
click at [453, 261] on label "sinx" at bounding box center [687, 272] width 541 height 28
click at [481, 267] on fieldset "sinx cosx tgx 1" at bounding box center [687, 322] width 541 height 142
click at [479, 300] on p "cosx" at bounding box center [687, 307] width 527 height 14
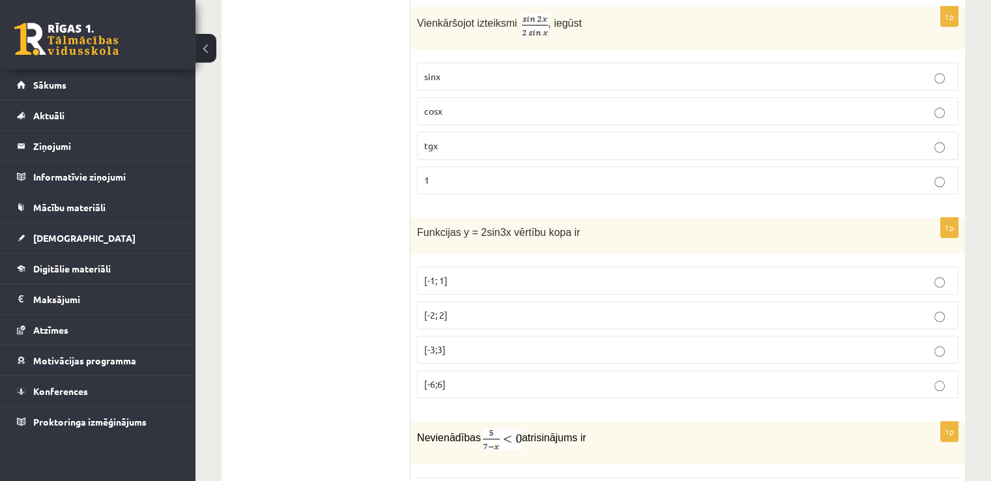
drag, startPoint x: 408, startPoint y: 201, endPoint x: 462, endPoint y: 244, distance: 68.6
click at [419, 227] on span "Funkcijas y = 2sin3x vērtību kopa ir" at bounding box center [498, 232] width 163 height 11
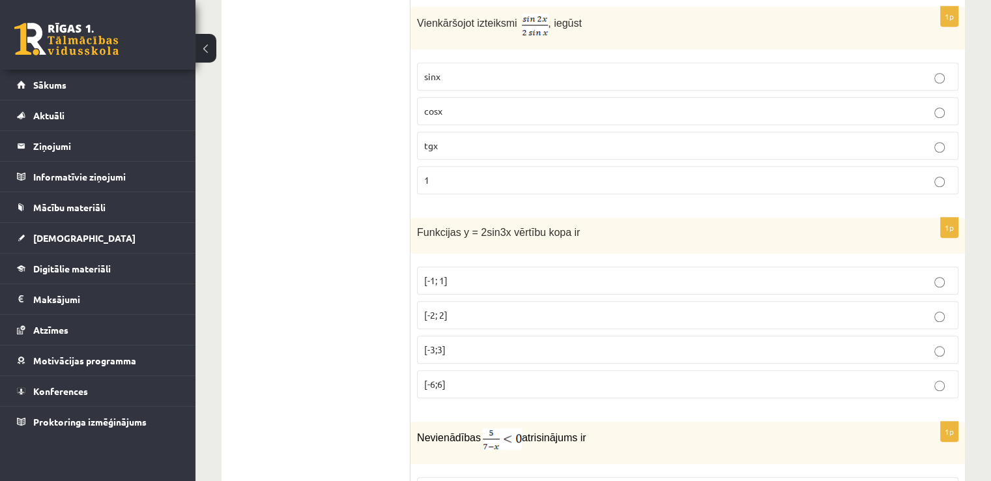
click at [410, 218] on div "Funkcijas y = 2sin3x vērtību kopa ir" at bounding box center [687, 236] width 554 height 36
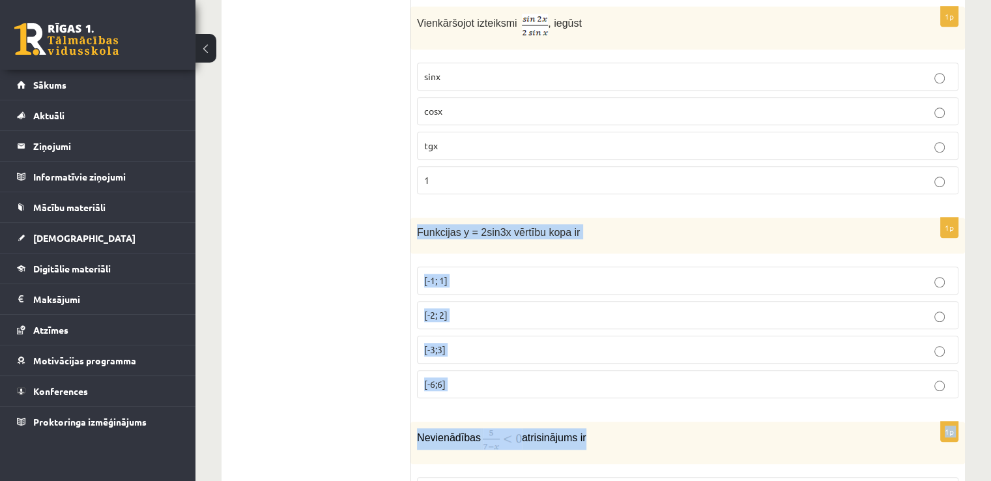
drag, startPoint x: 410, startPoint y: 205, endPoint x: 606, endPoint y: 393, distance: 271.8
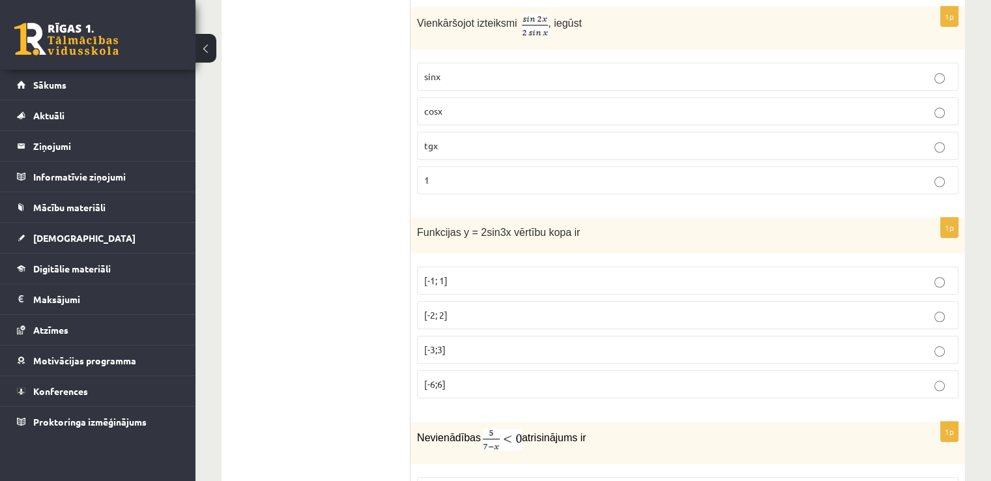
click at [420, 227] on span "Funkcijas y = 2sin3x vērtību kopa ir" at bounding box center [498, 232] width 163 height 11
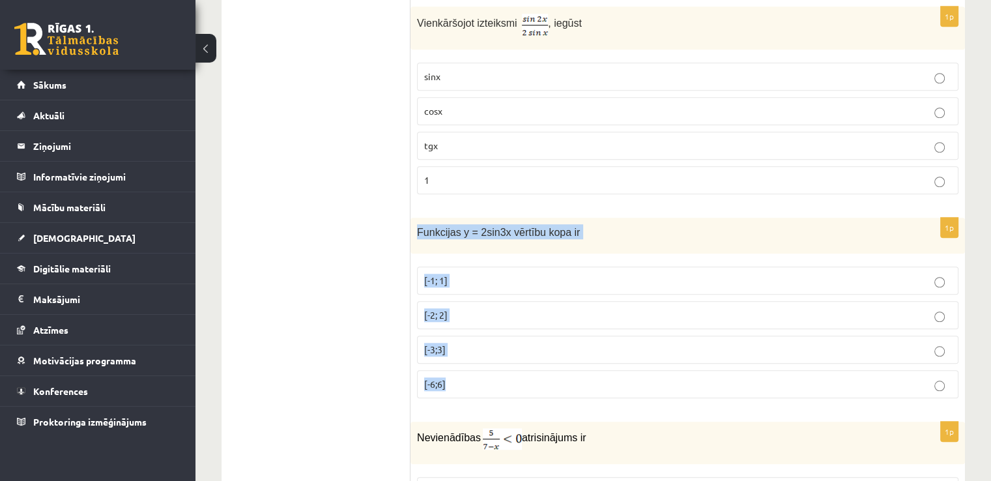
drag, startPoint x: 410, startPoint y: 214, endPoint x: 533, endPoint y: 365, distance: 194.9
click at [533, 365] on div "1p Funkcijas y = 2sin3x vērtību kopa ir [-1; 1] [-2; 2] [-3;3] [-6;6]" at bounding box center [687, 313] width 554 height 191
copy div "Funkcijas y = 2sin3x vērtību kopa ir [-1; 1] [-2; 2] [-3;3] [-6;6]"
click at [446, 301] on label "[-2; 2]" at bounding box center [687, 315] width 541 height 28
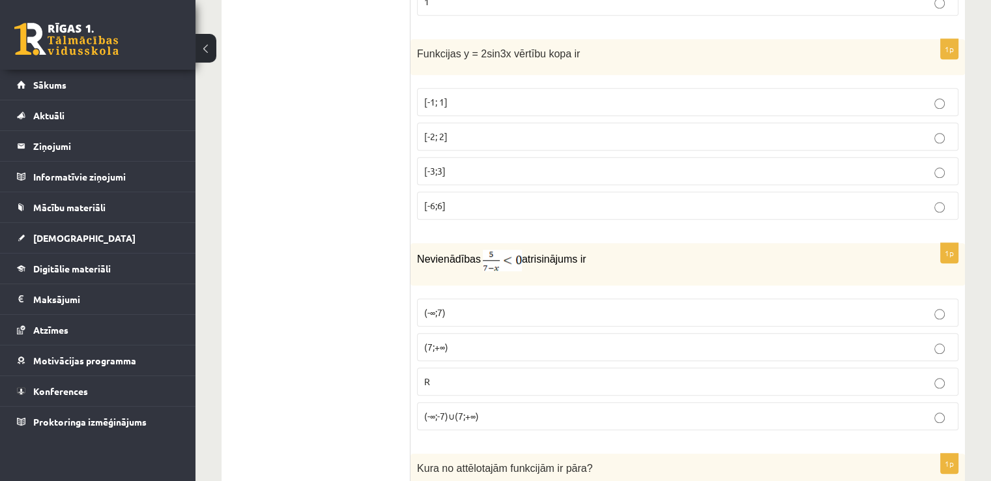
scroll to position [1264, 0]
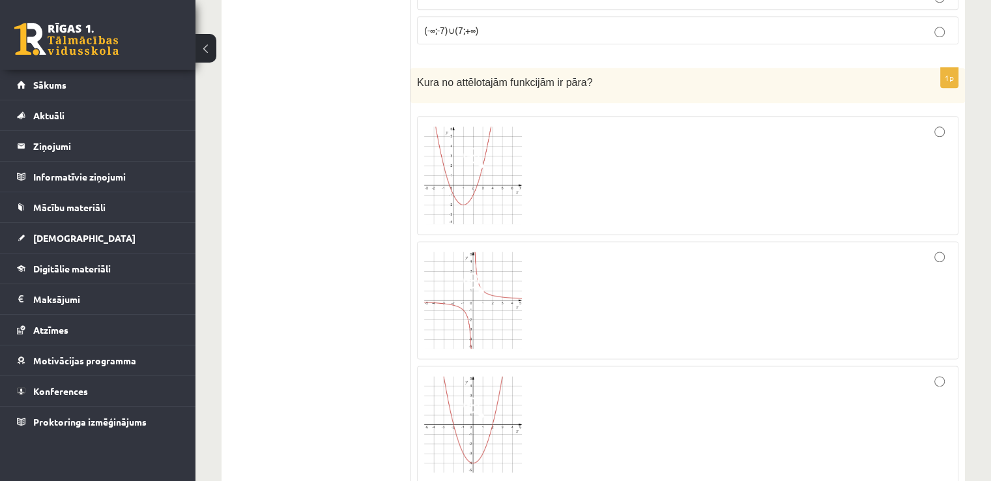
scroll to position [1655, 0]
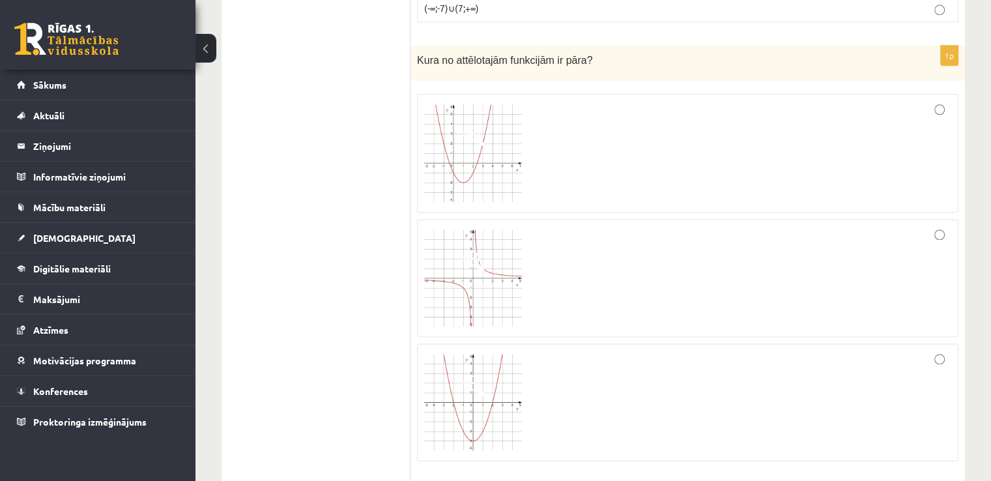
click at [446, 129] on img at bounding box center [473, 153] width 98 height 98
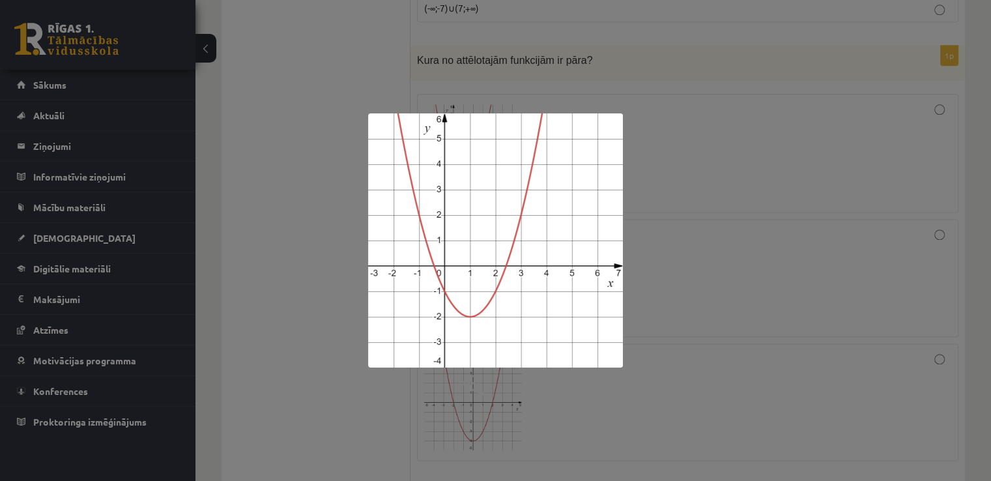
click at [346, 152] on div at bounding box center [495, 240] width 991 height 481
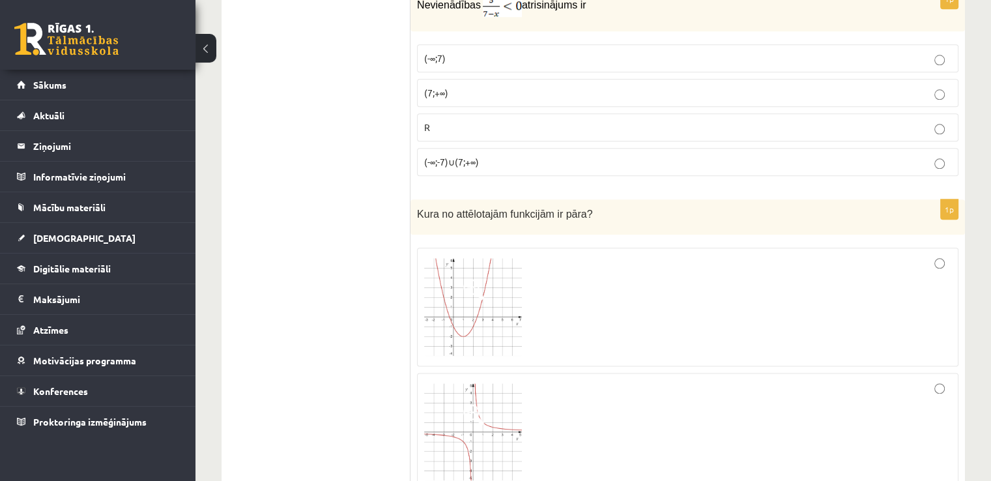
scroll to position [1330, 0]
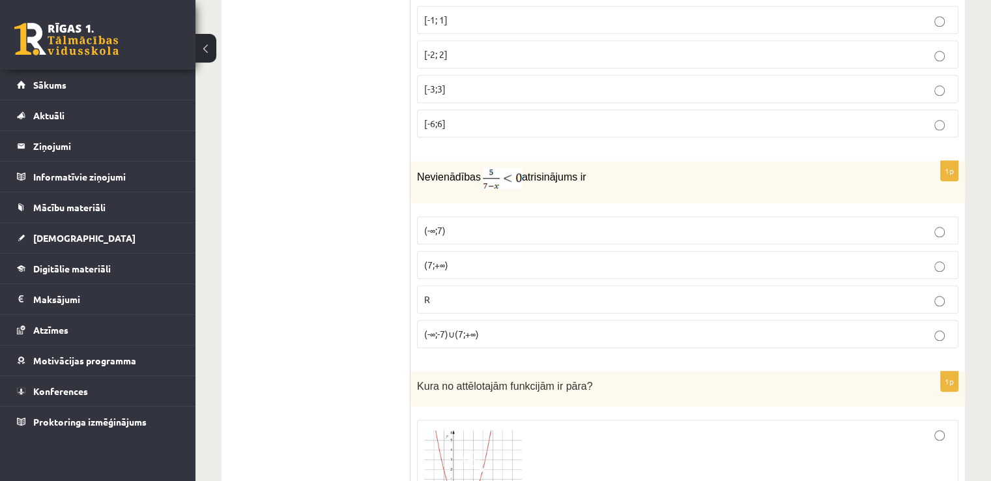
click at [459, 223] on p "(-∞;7)" at bounding box center [687, 230] width 527 height 14
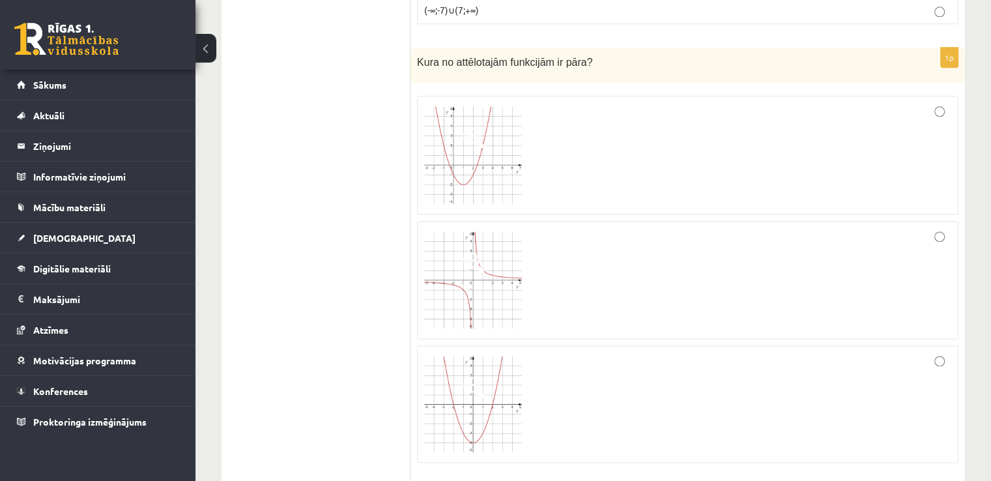
scroll to position [1655, 0]
click at [920, 226] on div at bounding box center [687, 278] width 527 height 104
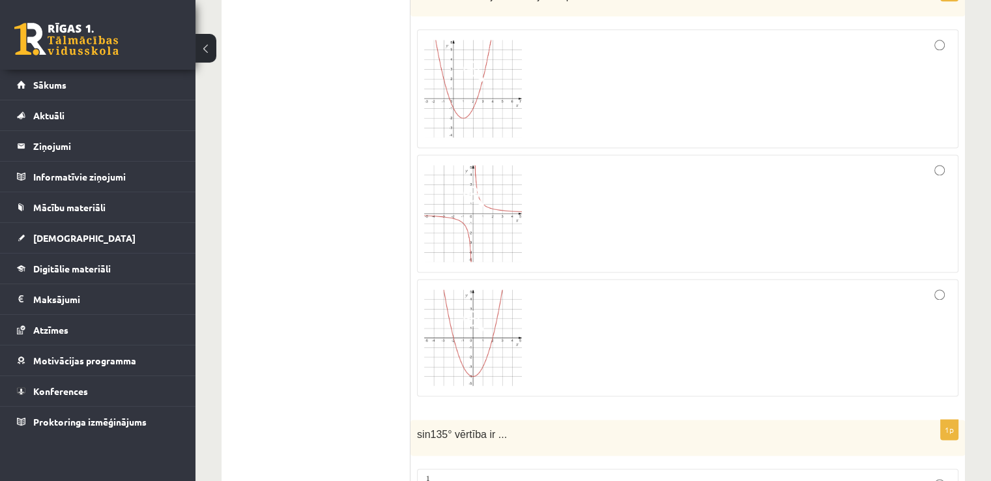
scroll to position [1720, 0]
click at [922, 343] on div at bounding box center [687, 336] width 527 height 103
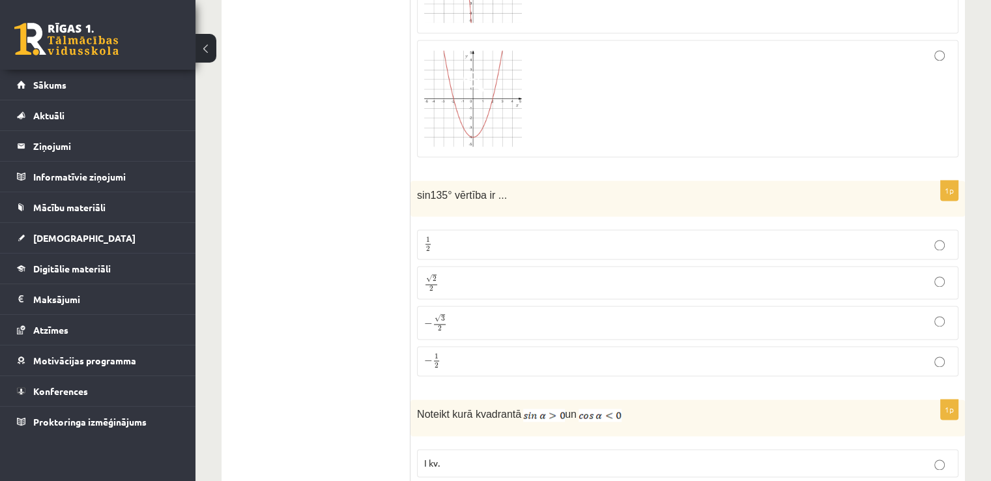
scroll to position [1981, 0]
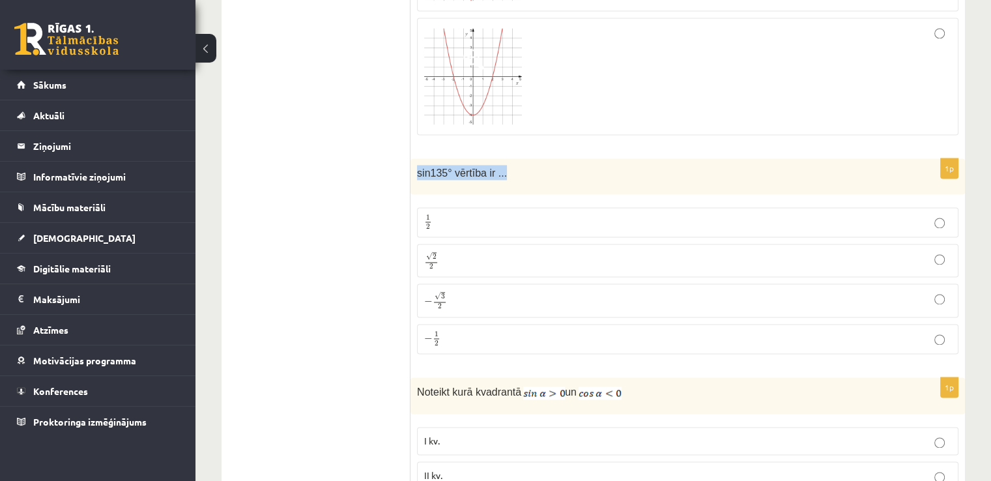
drag, startPoint x: 410, startPoint y: 144, endPoint x: 590, endPoint y: 143, distance: 179.1
click at [590, 158] on div "sin135° vērtība ir ..." at bounding box center [687, 176] width 554 height 36
copy span "sin135° vērtība ir ..."
click at [451, 251] on p "√ 2 2 2 2" at bounding box center [687, 260] width 527 height 19
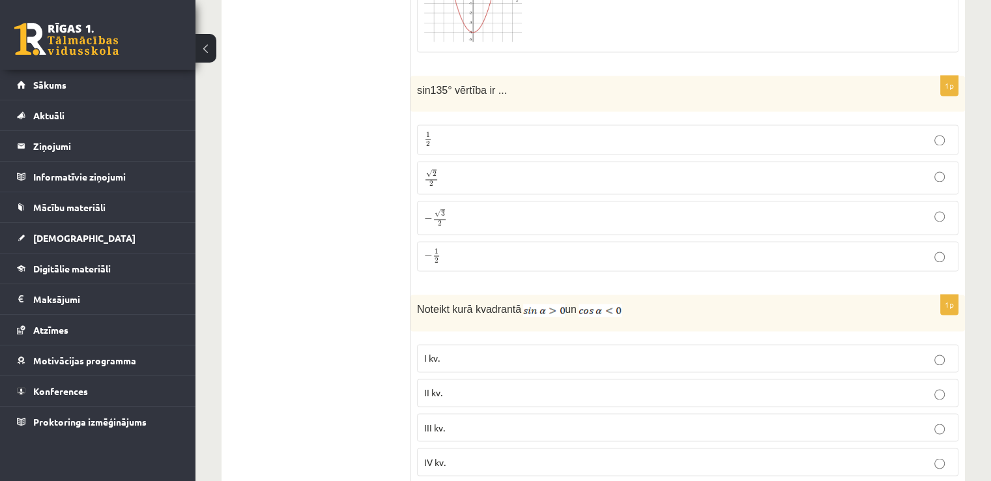
scroll to position [2176, 0]
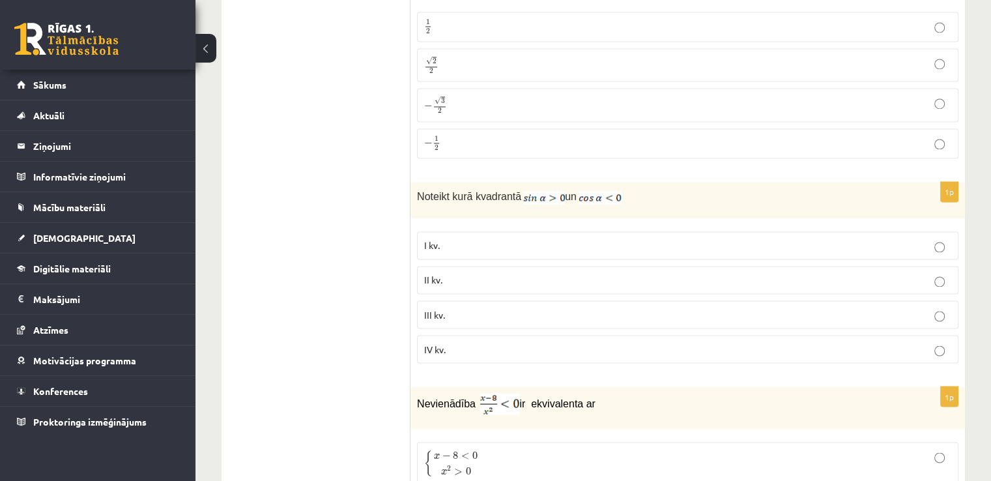
click at [438, 273] on p "II kv." at bounding box center [687, 280] width 527 height 14
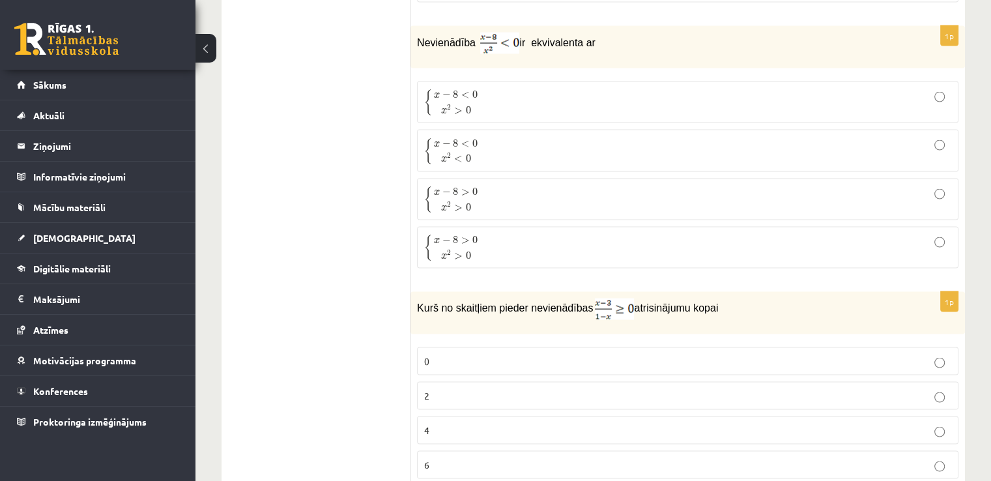
scroll to position [2567, 0]
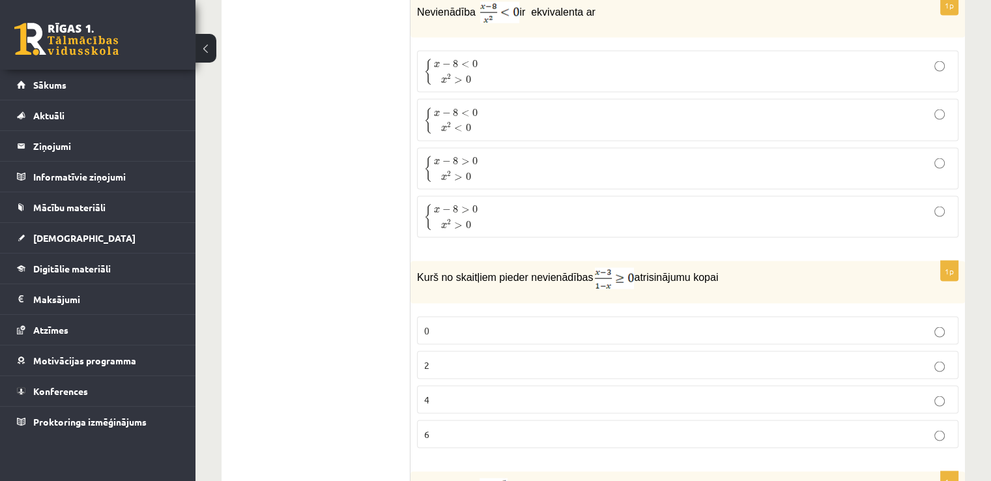
click at [504, 155] on p "{ x − 8 > 0 x 2 > 0 { x − 8 > 0 x 2 > 0" at bounding box center [687, 168] width 527 height 27
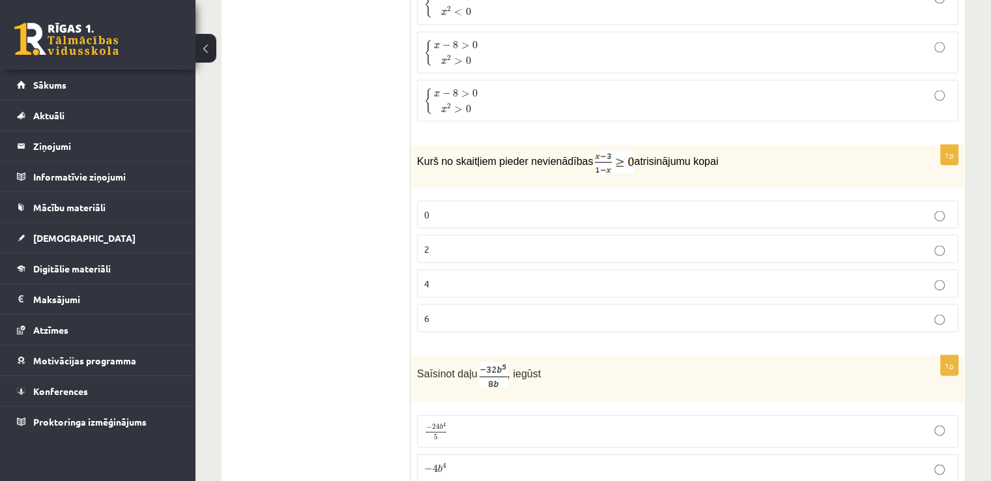
scroll to position [2697, 0]
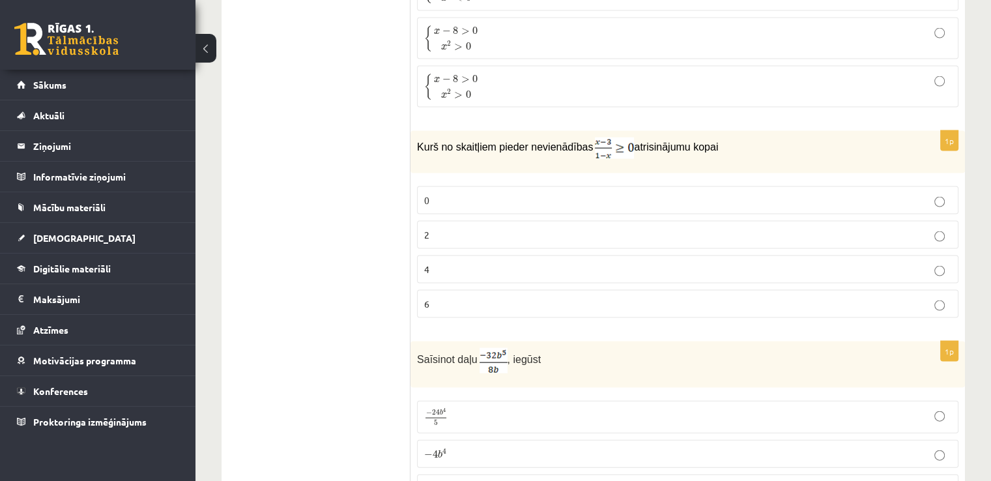
click at [498, 193] on p "0" at bounding box center [687, 200] width 527 height 14
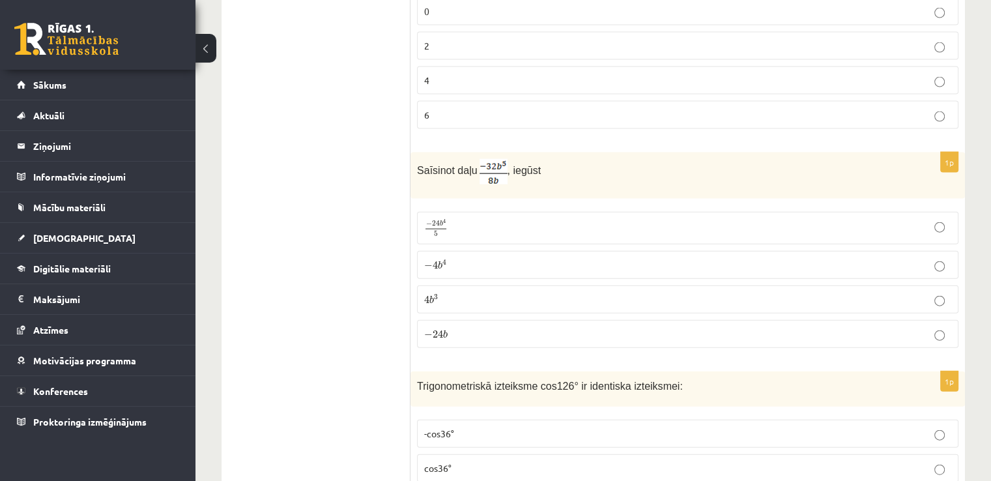
scroll to position [2893, 0]
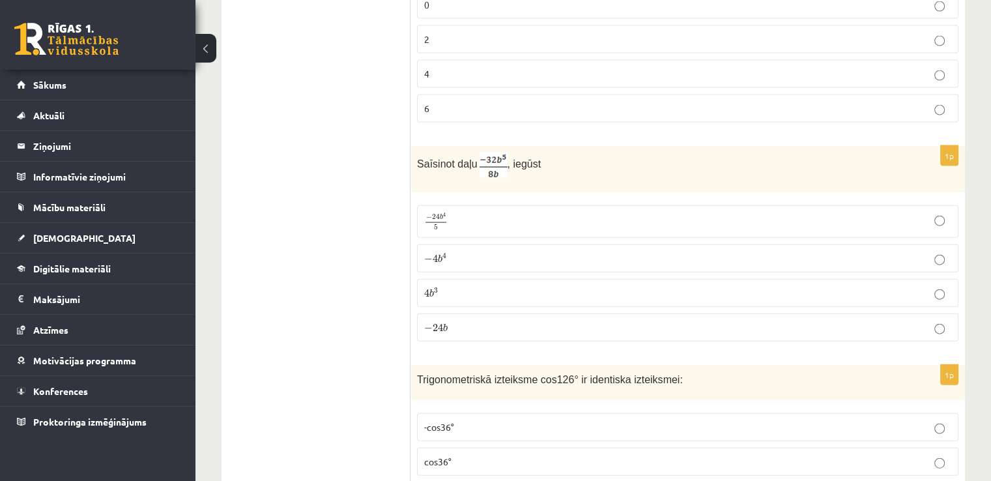
click at [485, 152] on img at bounding box center [493, 164] width 28 height 25
click at [496, 152] on img at bounding box center [493, 164] width 28 height 25
click at [498, 152] on img at bounding box center [493, 164] width 28 height 25
click at [464, 251] on p "− 4 b 4 − 4 b 4" at bounding box center [687, 258] width 527 height 14
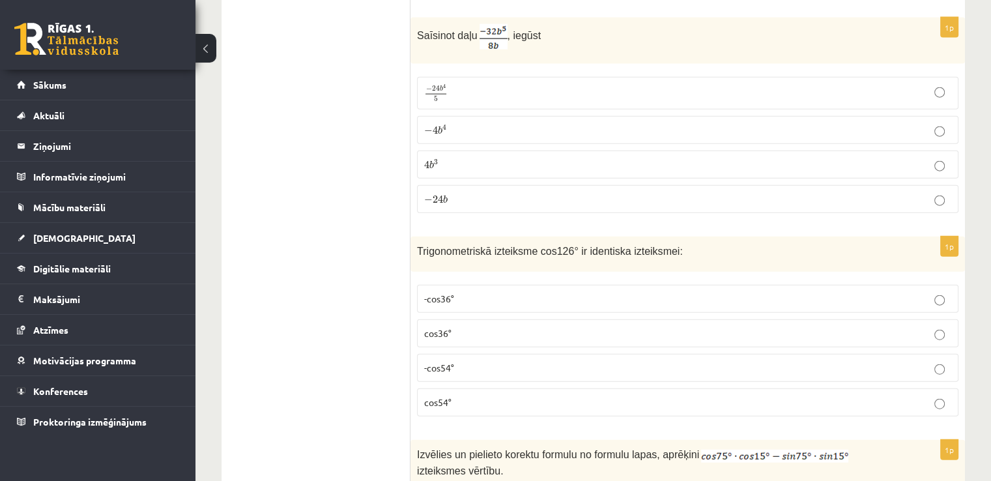
scroll to position [3023, 0]
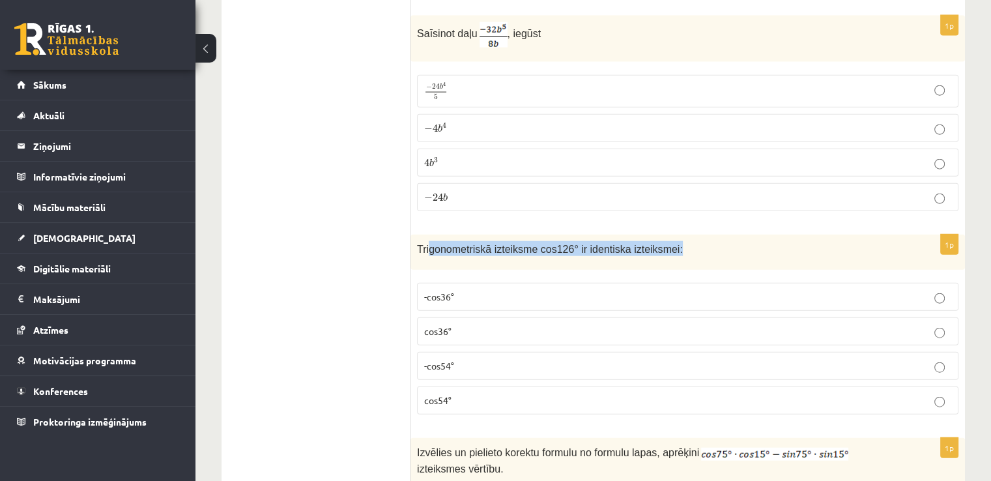
drag, startPoint x: 466, startPoint y: 222, endPoint x: 720, endPoint y: 217, distance: 254.8
click at [720, 241] on p "Trigonometriskā izteiksme cos126° ir identiska izteiksmei:" at bounding box center [655, 248] width 476 height 15
drag, startPoint x: 704, startPoint y: 216, endPoint x: 418, endPoint y: 220, distance: 286.0
click at [418, 241] on p "Trigonometriskā izteiksme cos126° ir identiska izteiksmei:" at bounding box center [655, 248] width 476 height 15
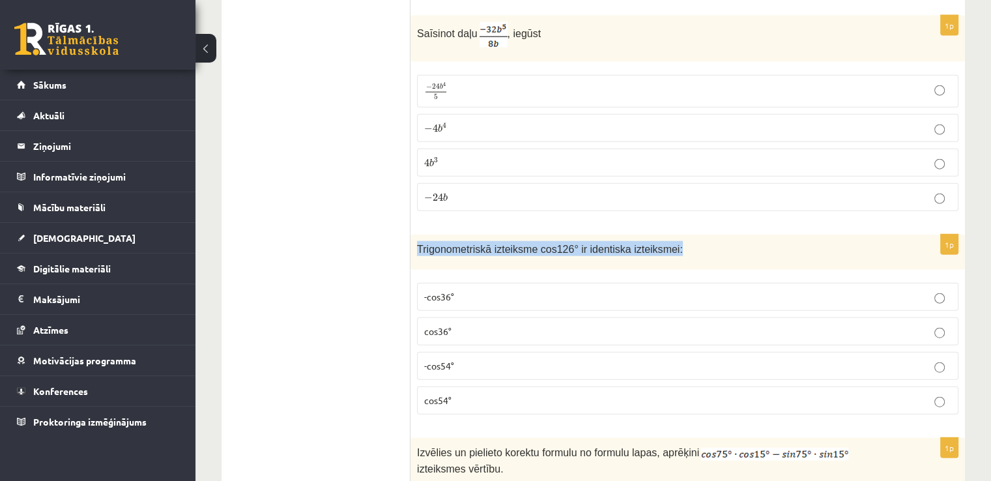
copy span "Trigonometriskā izteiksme cos126° ir identiska izteiksmei:"
click at [451, 352] on label "-cos54°" at bounding box center [687, 366] width 541 height 28
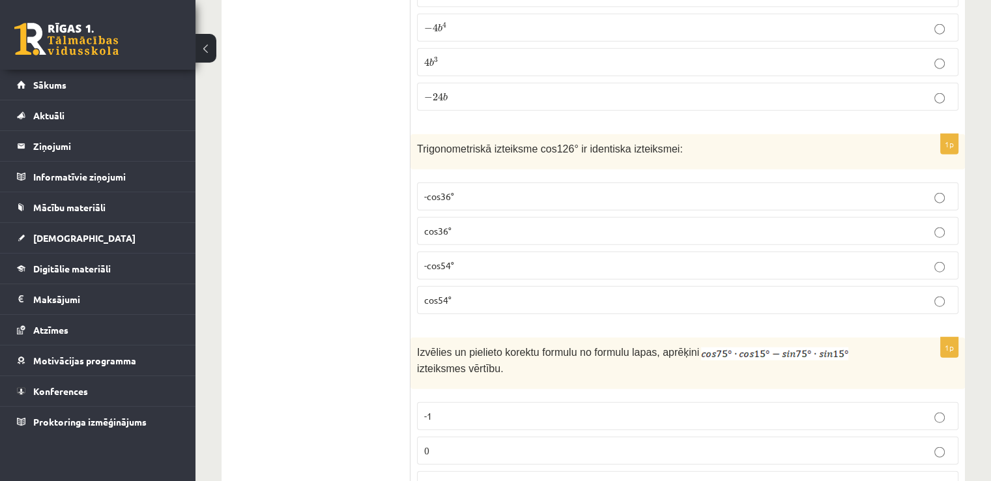
scroll to position [3284, 0]
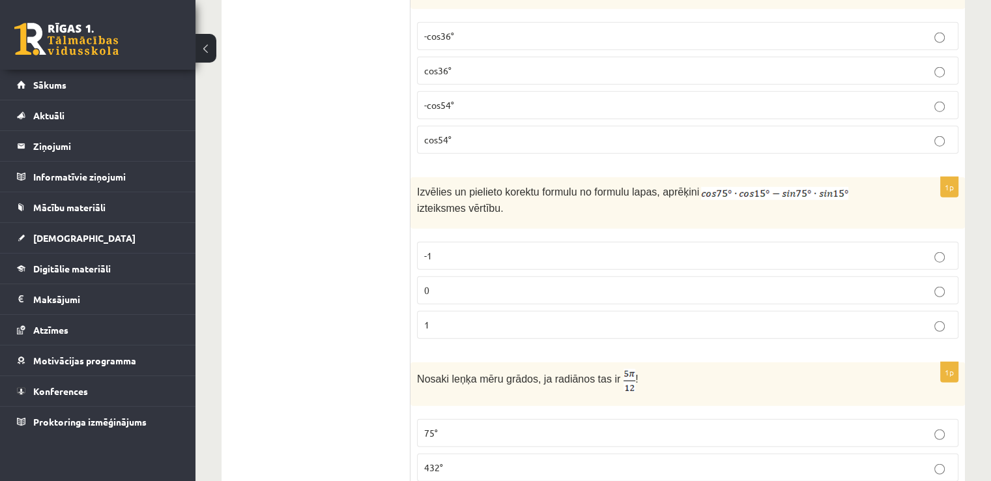
click at [454, 242] on label "-1" at bounding box center [687, 256] width 541 height 28
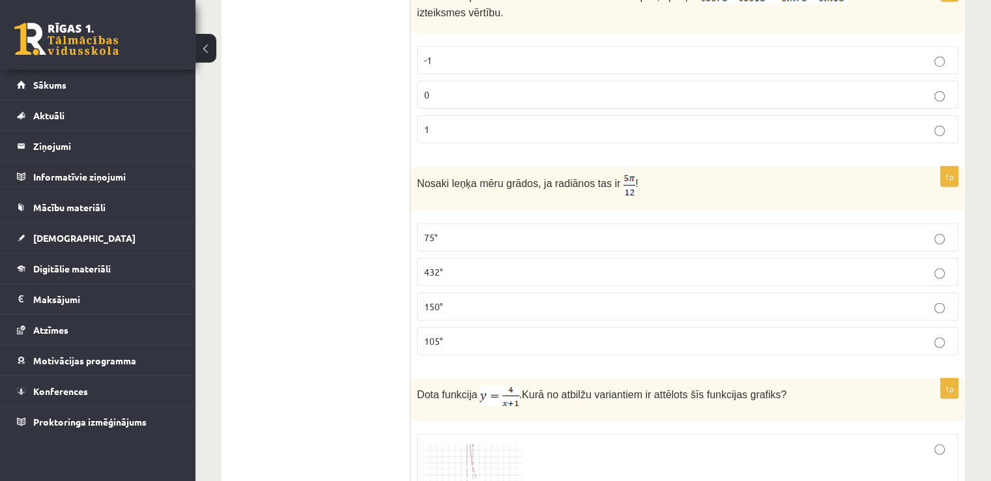
click at [441, 292] on label "150°" at bounding box center [687, 306] width 541 height 28
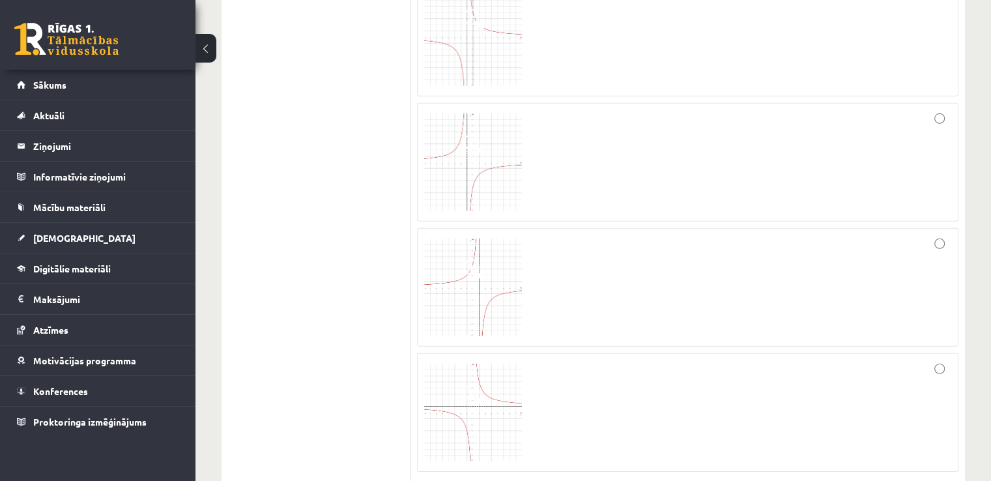
drag, startPoint x: 920, startPoint y: 434, endPoint x: 913, endPoint y: 415, distance: 20.2
click at [920, 433] on label at bounding box center [687, 412] width 541 height 119
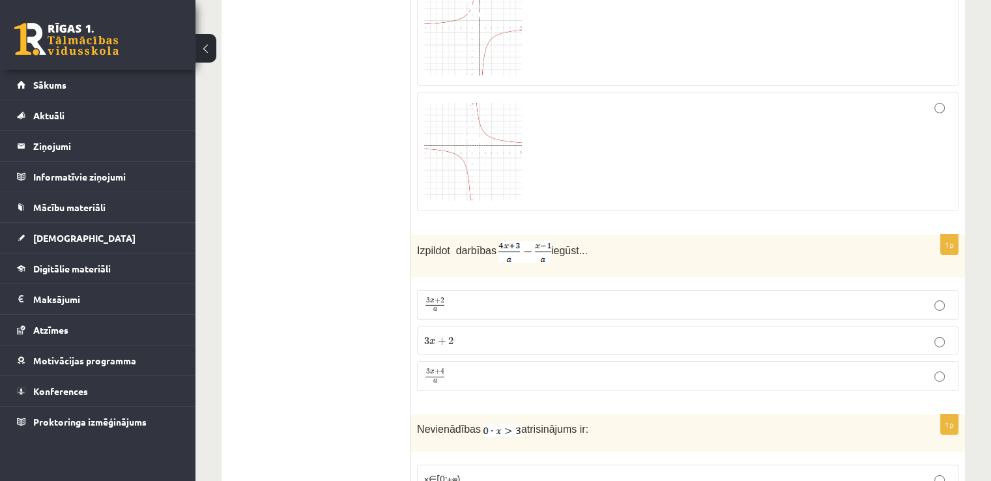
click at [636, 368] on p "3 x + 4 a 3 x + 4 a" at bounding box center [687, 376] width 527 height 16
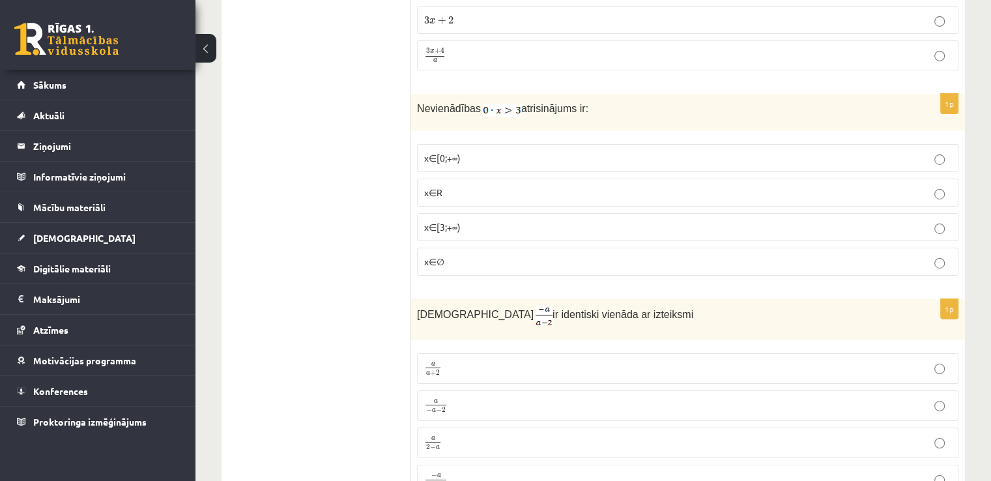
scroll to position [4521, 0]
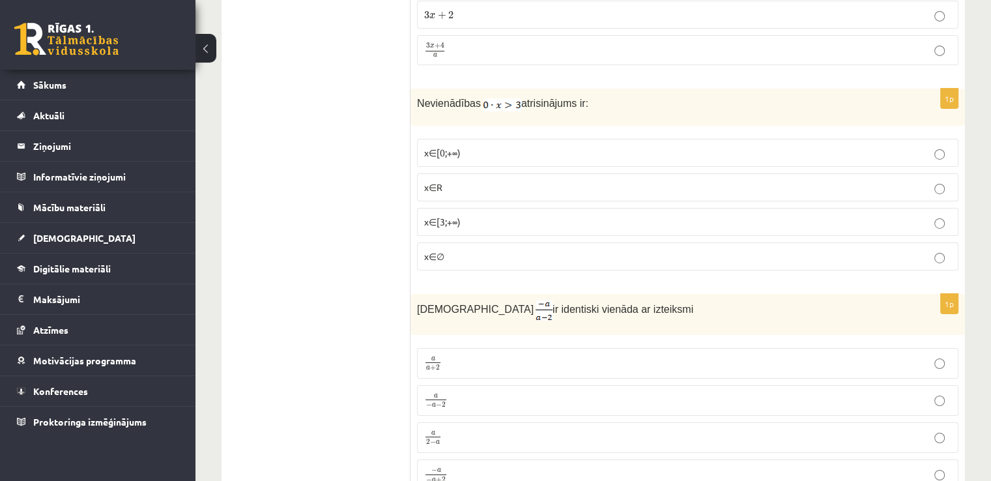
click at [520, 173] on label "x∈R" at bounding box center [687, 187] width 541 height 28
click at [511, 342] on fieldset "a a + 2 a a + 2 a − a − 2 a − a − 2 a 2 − a a 2 − a − a − a + 2 − a − a + 2" at bounding box center [687, 417] width 541 height 153
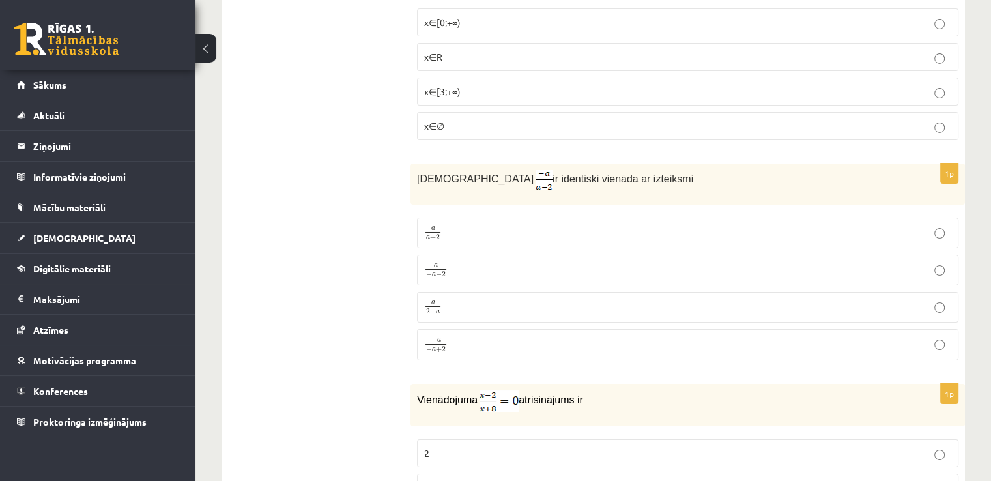
click at [507, 218] on label "a a + 2 a a + 2" at bounding box center [687, 233] width 541 height 31
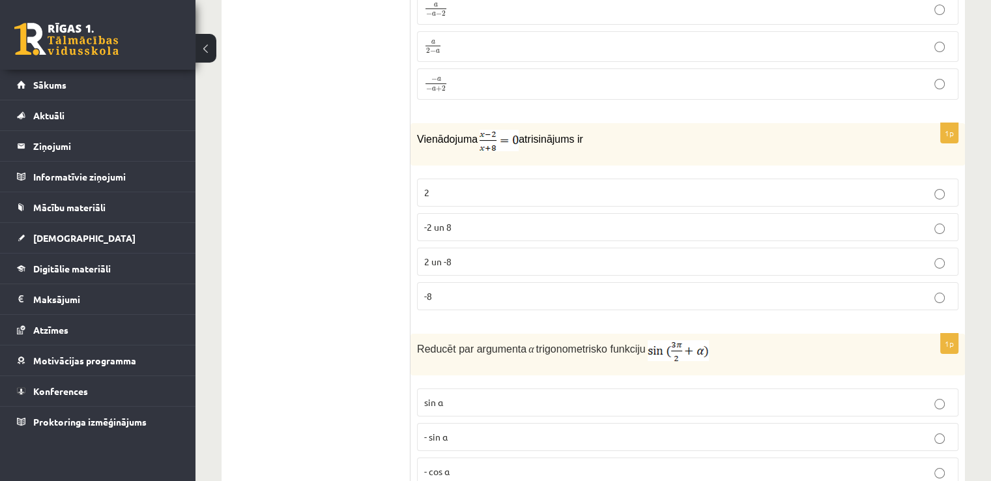
click at [507, 205] on fieldset "2 -2 un 8 2 un -8 -8" at bounding box center [687, 243] width 541 height 142
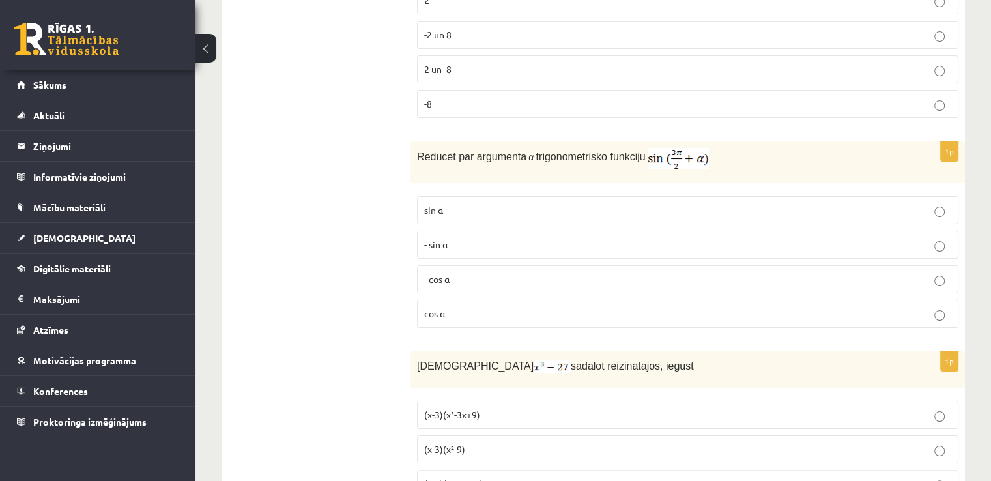
scroll to position [5108, 0]
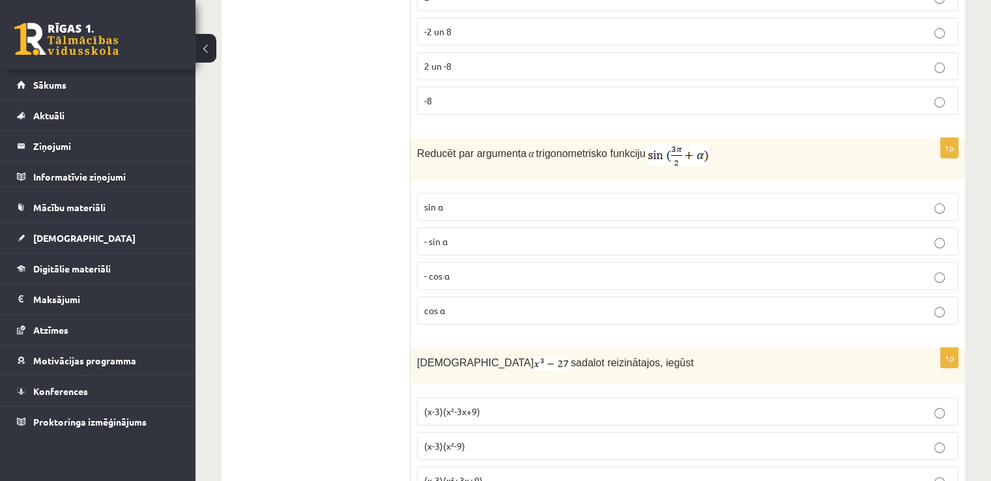
click at [521, 59] on p "2 un -8" at bounding box center [687, 66] width 527 height 14
click at [505, 269] on p "- cos ⁡α" at bounding box center [687, 276] width 527 height 14
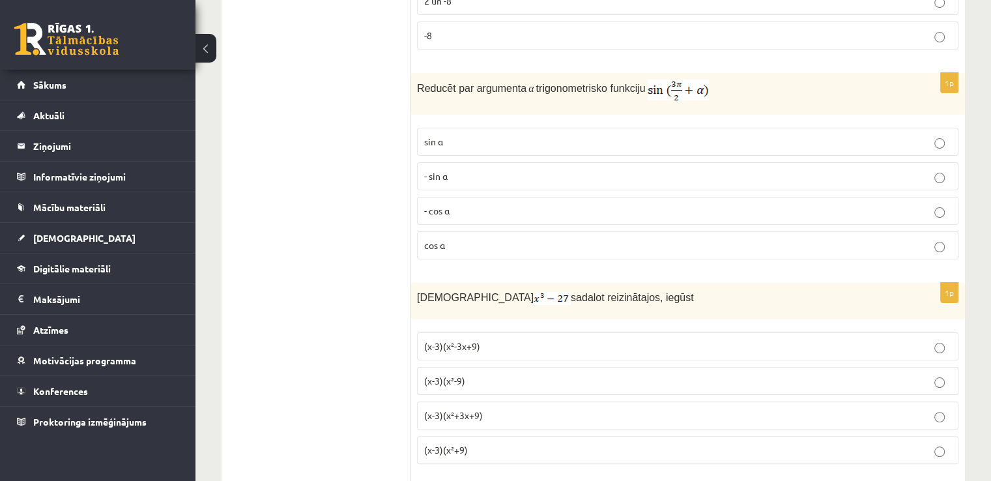
click at [482, 135] on p "sin⁡ α" at bounding box center [687, 142] width 527 height 14
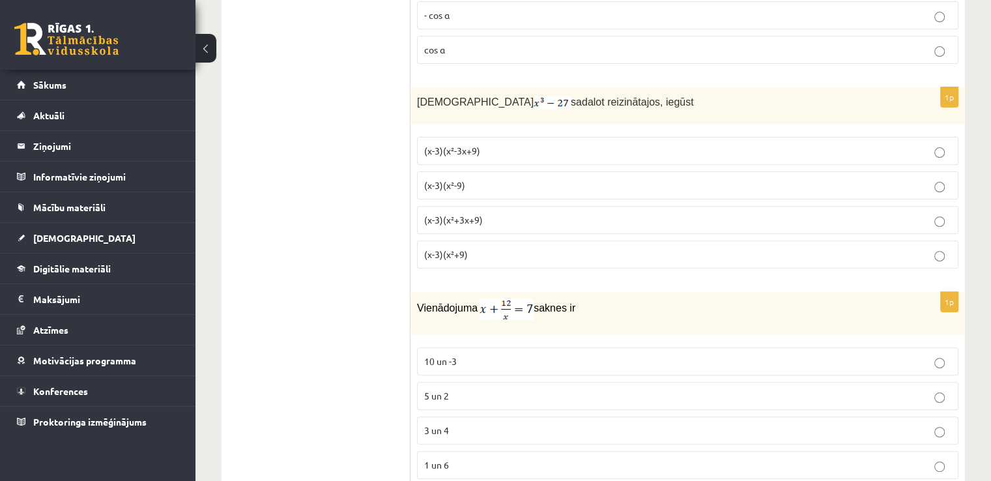
click at [489, 213] on p "(x-3)(x²+3x+9)" at bounding box center [687, 220] width 527 height 14
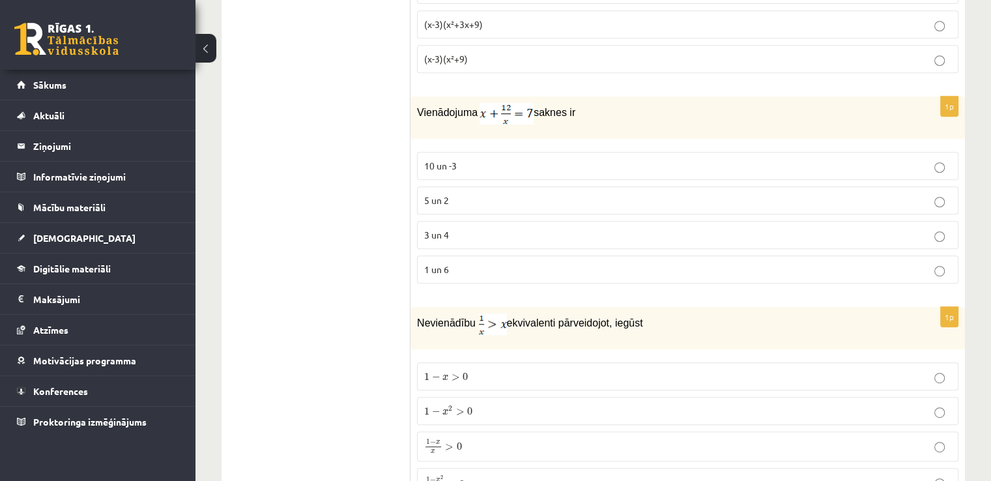
click at [487, 193] on p "5 un 2" at bounding box center [687, 200] width 527 height 14
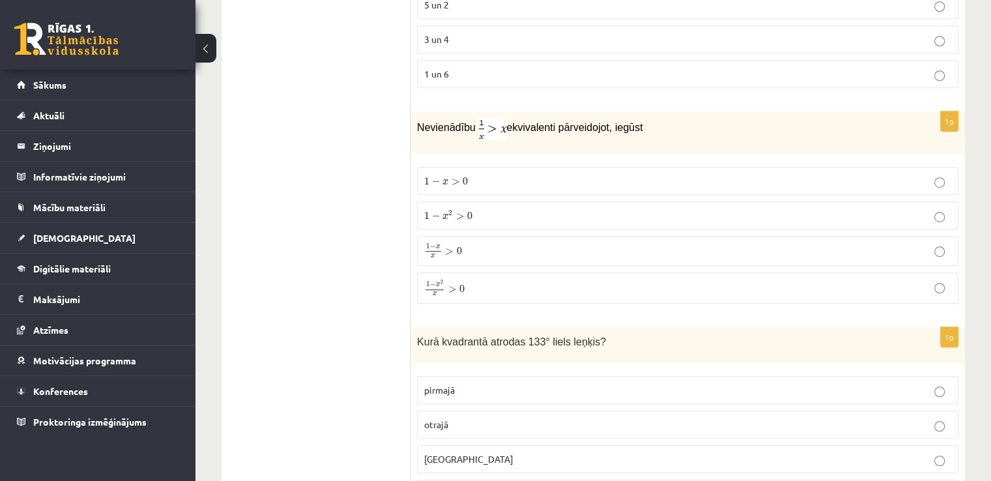
click at [506, 236] on label "1 − x x > 0 1 − x x > 0" at bounding box center [687, 251] width 541 height 30
click at [498, 174] on p "1 − x > 0 1 − x > 0" at bounding box center [687, 181] width 527 height 14
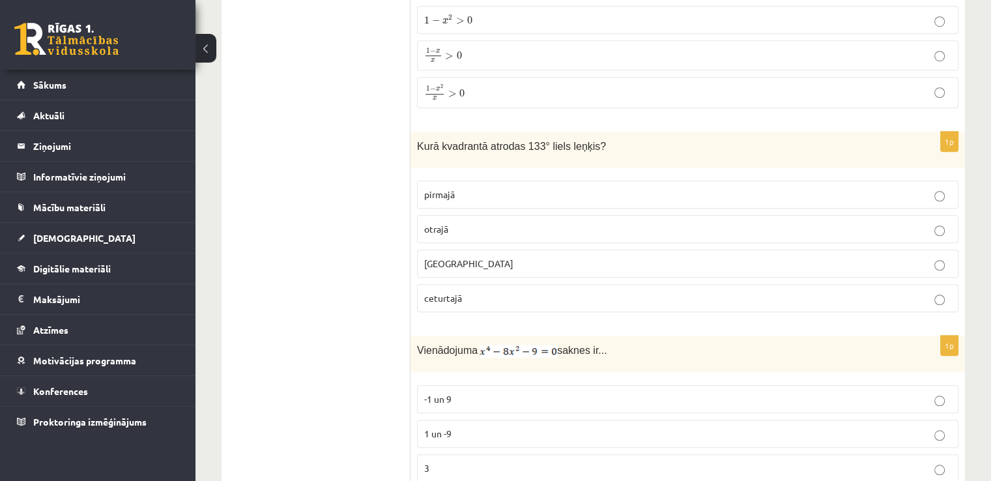
click at [504, 249] on label "trešajā" at bounding box center [687, 263] width 541 height 28
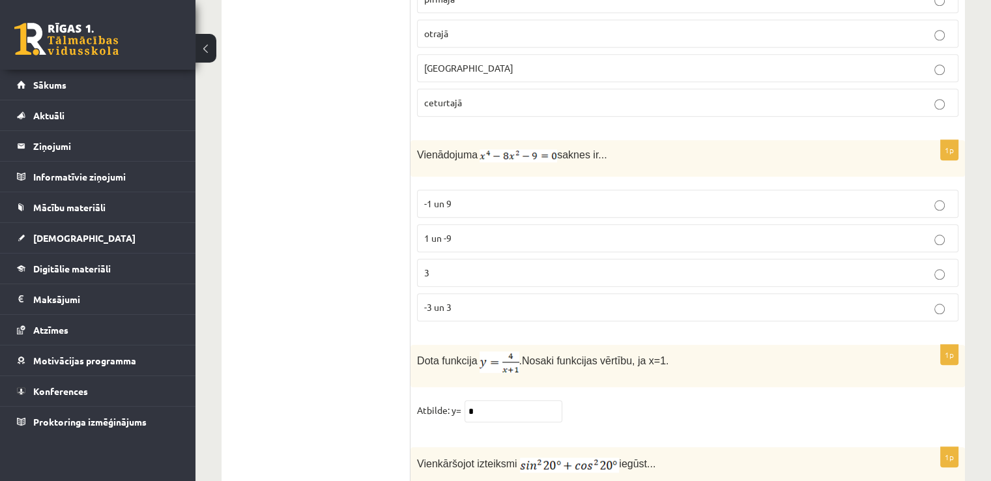
click at [526, 266] on p "3" at bounding box center [687, 273] width 527 height 14
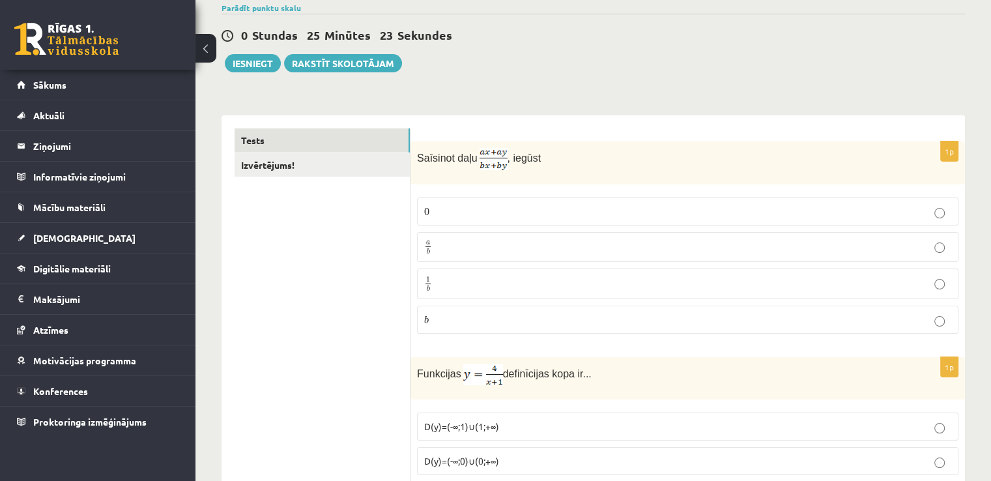
scroll to position [0, 0]
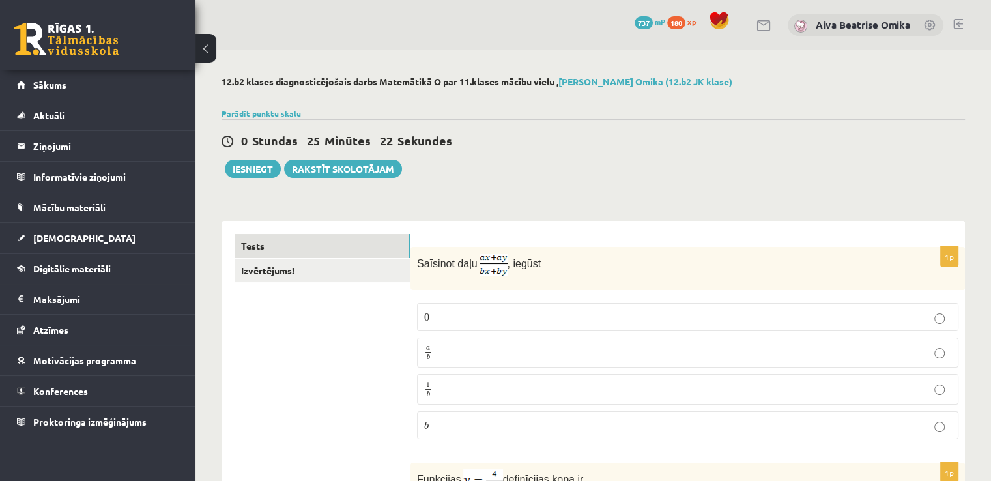
click at [255, 154] on div "0 Stundas 25 Minūtes 22 Sekundes Ieskaite saglabāta! Iesniegt Rakstīt skolotājam" at bounding box center [592, 148] width 743 height 59
click at [250, 166] on button "Iesniegt" at bounding box center [253, 169] width 56 height 18
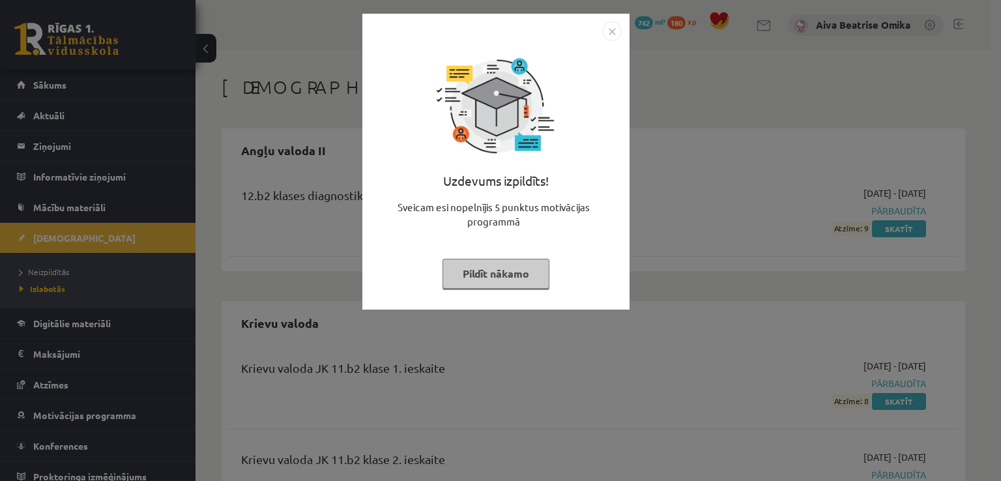
click at [502, 268] on button "Pildīt nākamo" at bounding box center [495, 274] width 107 height 30
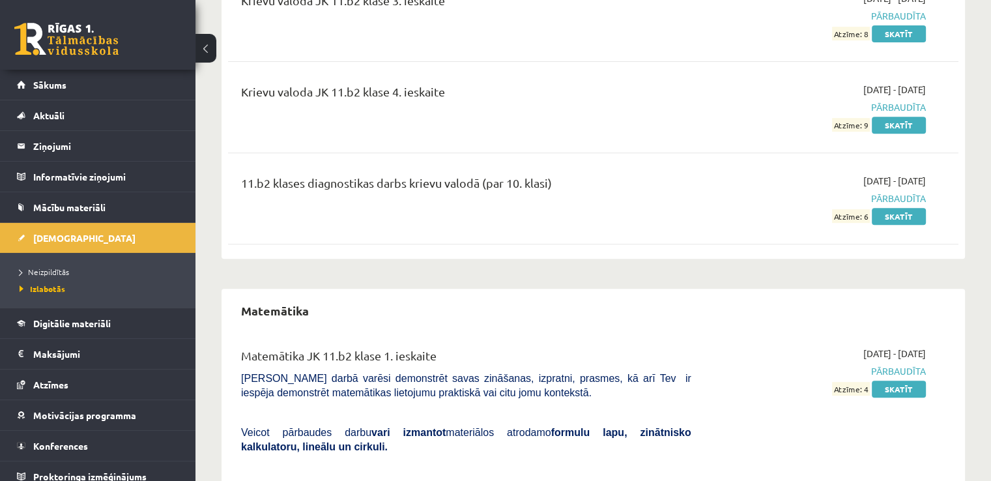
scroll to position [391, 0]
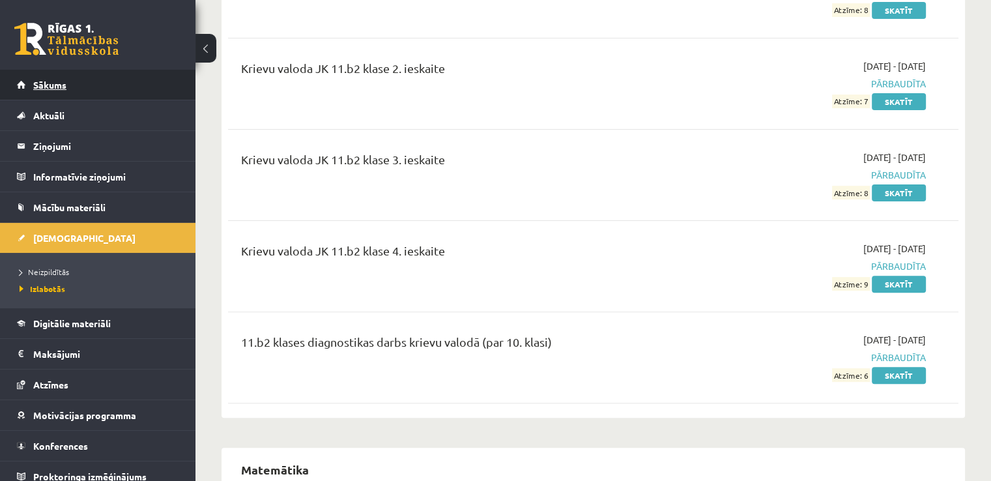
click at [91, 84] on link "Sākums" at bounding box center [98, 85] width 162 height 30
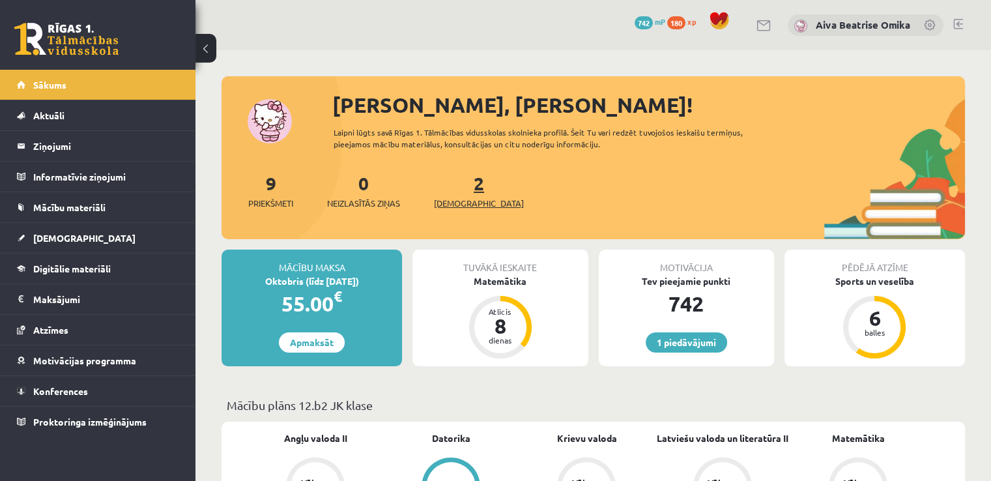
click at [458, 186] on link "2 Ieskaites" at bounding box center [479, 190] width 90 height 38
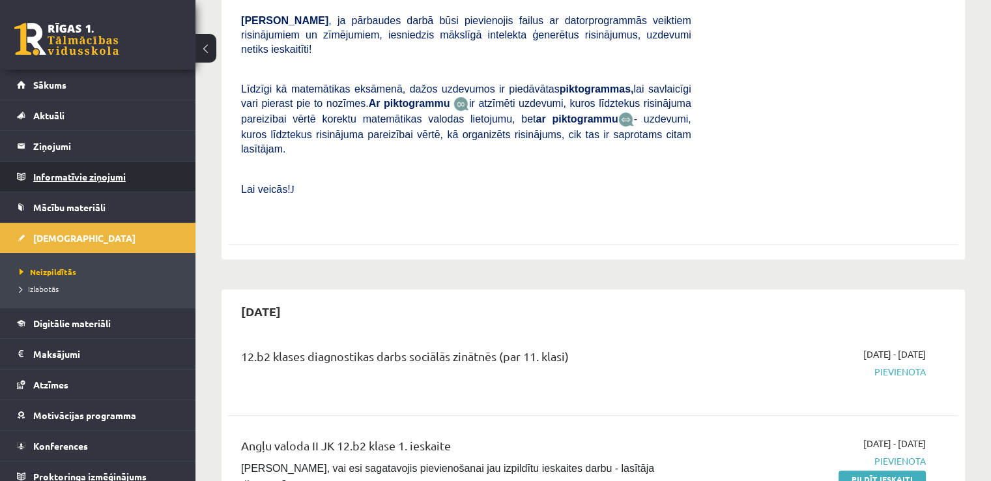
scroll to position [326, 0]
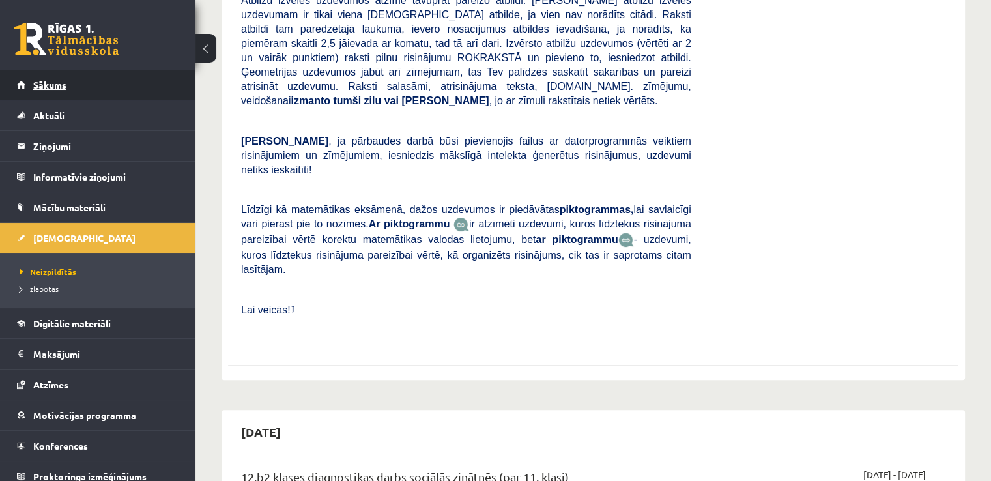
click at [51, 87] on span "Sākums" at bounding box center [49, 85] width 33 height 12
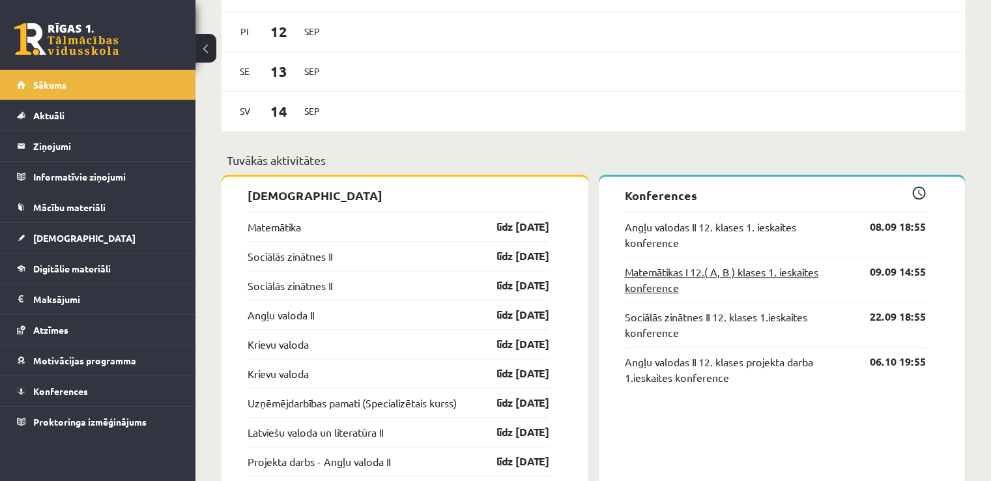
scroll to position [912, 0]
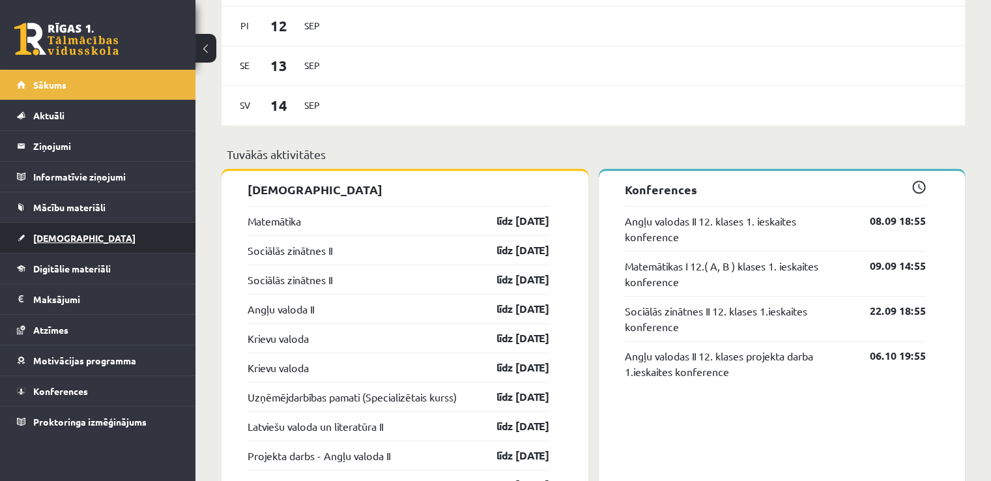
click at [79, 235] on link "[DEMOGRAPHIC_DATA]" at bounding box center [98, 238] width 162 height 30
